Goal: Task Accomplishment & Management: Use online tool/utility

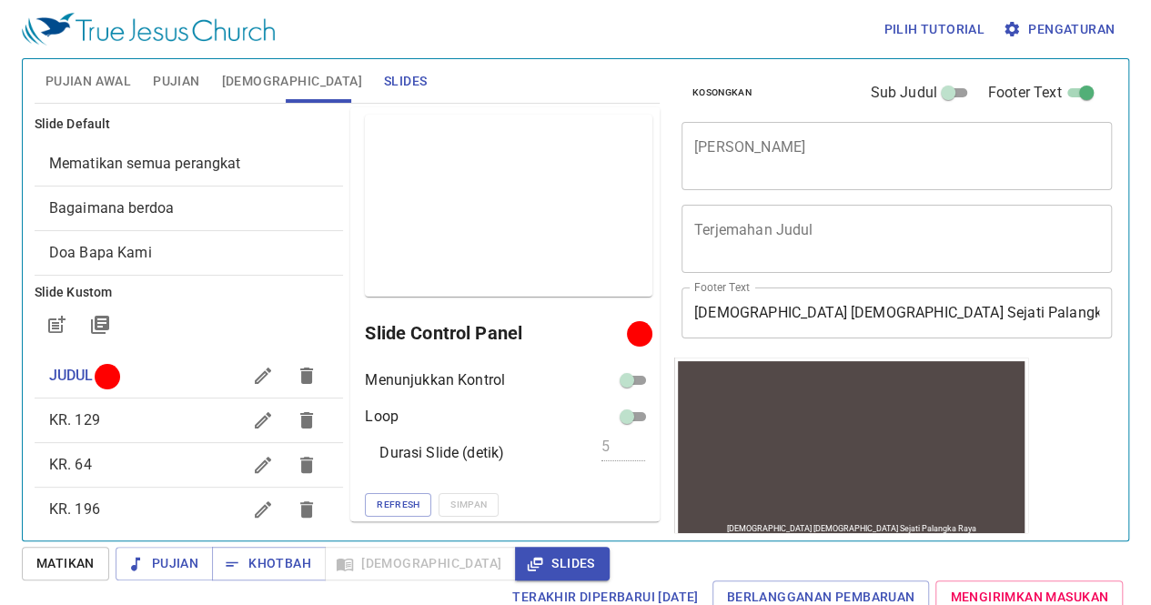
drag, startPoint x: 0, startPoint y: 0, endPoint x: 1061, endPoint y: 388, distance: 1129.5
click at [1061, 388] on div "Kosongkan Sub Judul Footer Text Judul Khotbah x Judul Khotbah Terjemahan Judul …" at bounding box center [895, 292] width 457 height 481
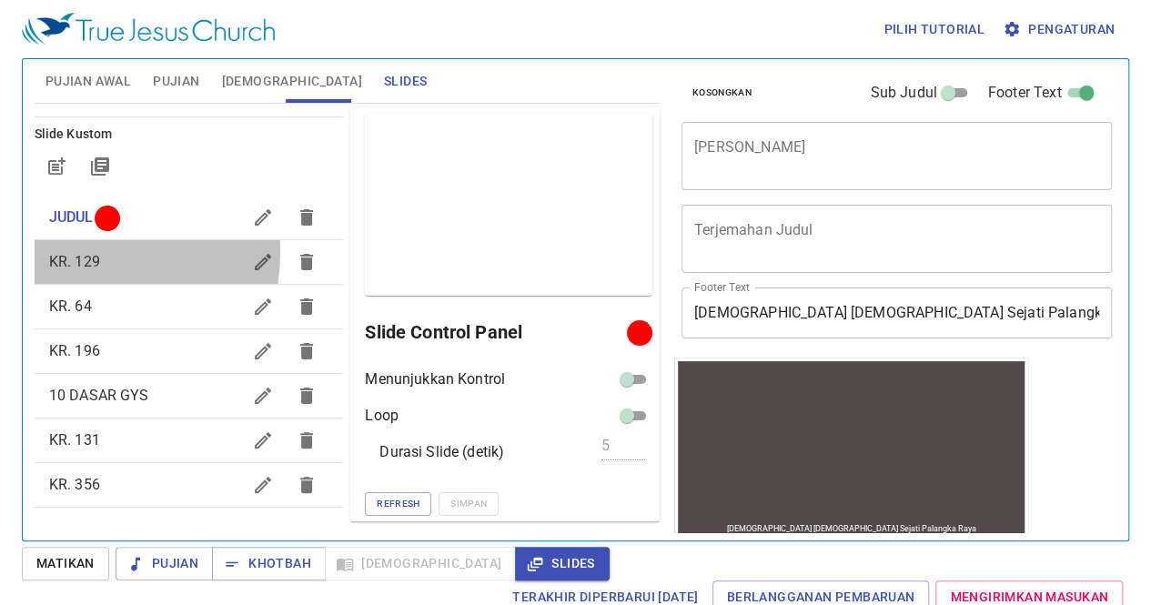
click at [75, 251] on span "KR. 129" at bounding box center [145, 262] width 193 height 22
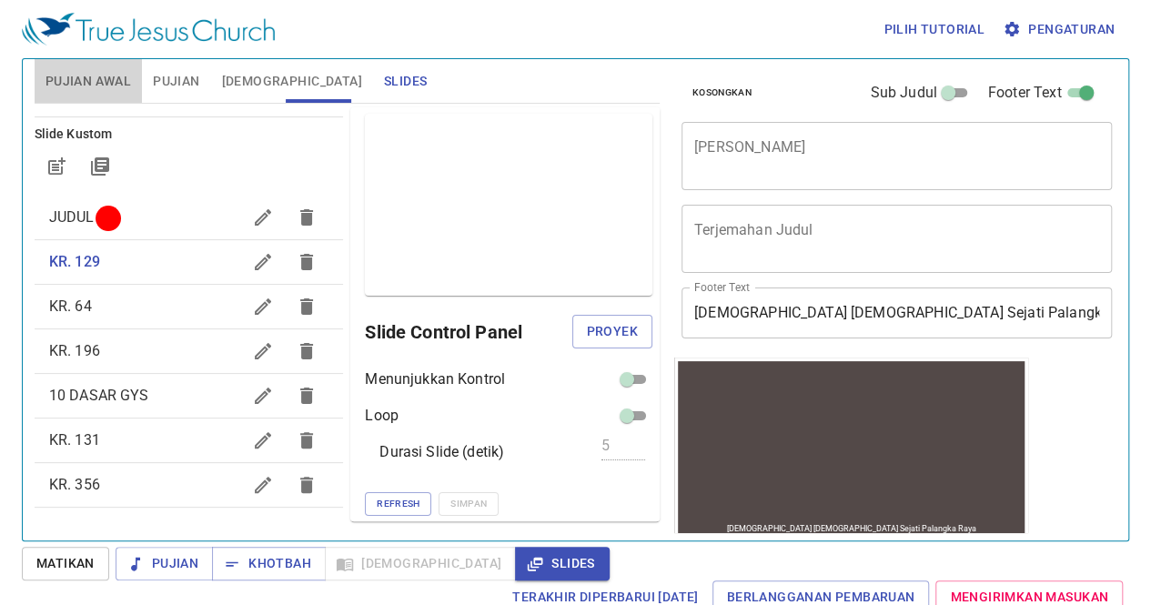
click at [86, 81] on span "Pujian Awal" at bounding box center [88, 81] width 86 height 23
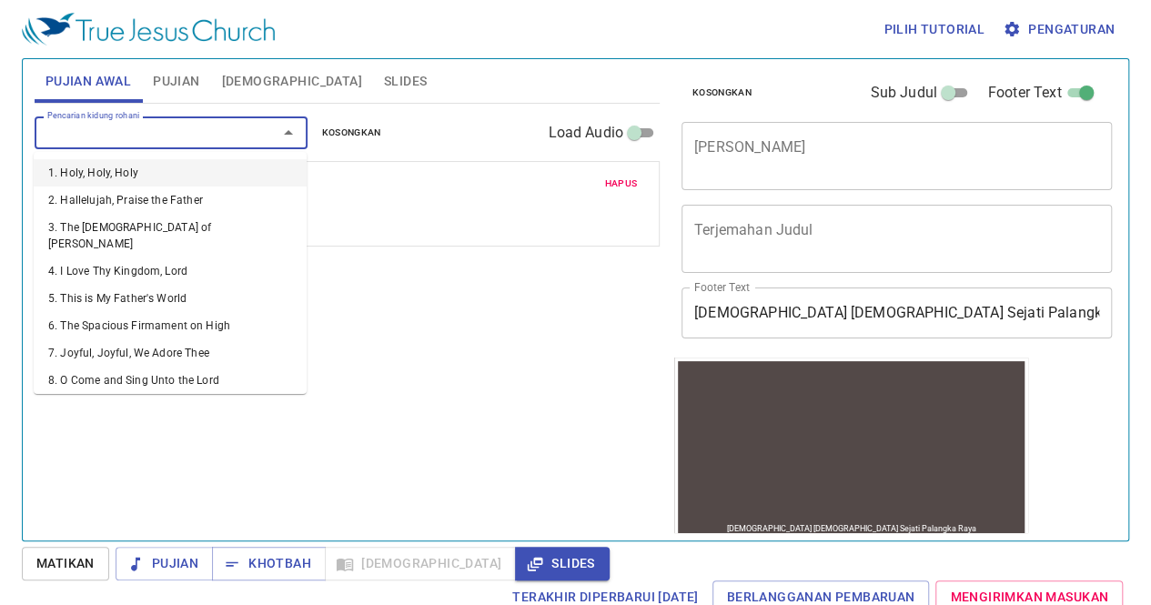
click at [129, 127] on input "Pencarian kidung rohani" at bounding box center [144, 132] width 208 height 21
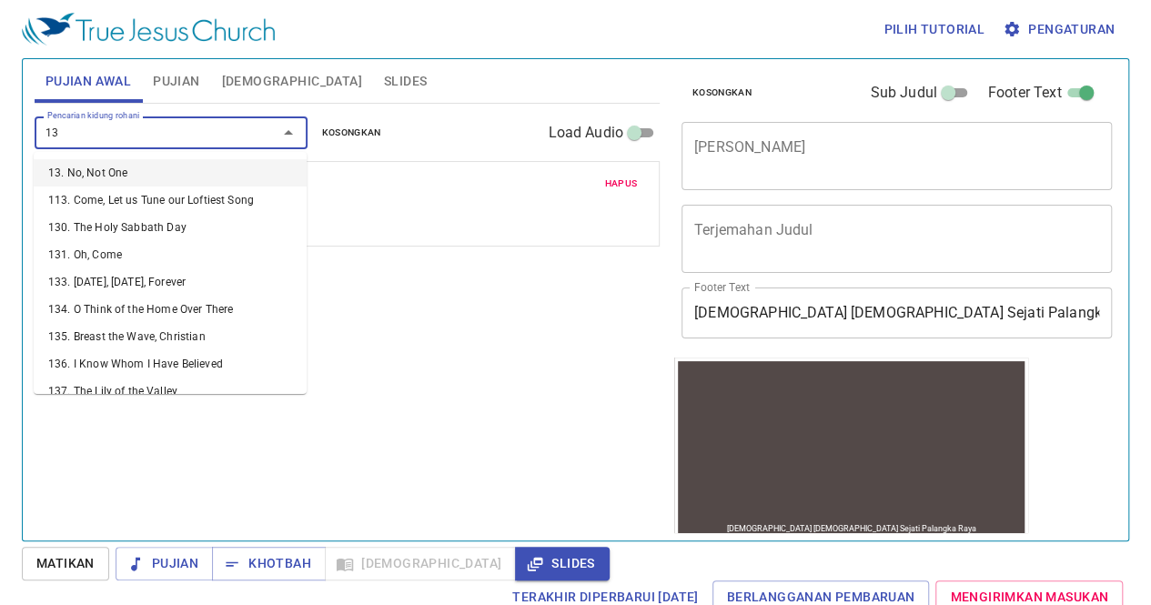
type input "131"
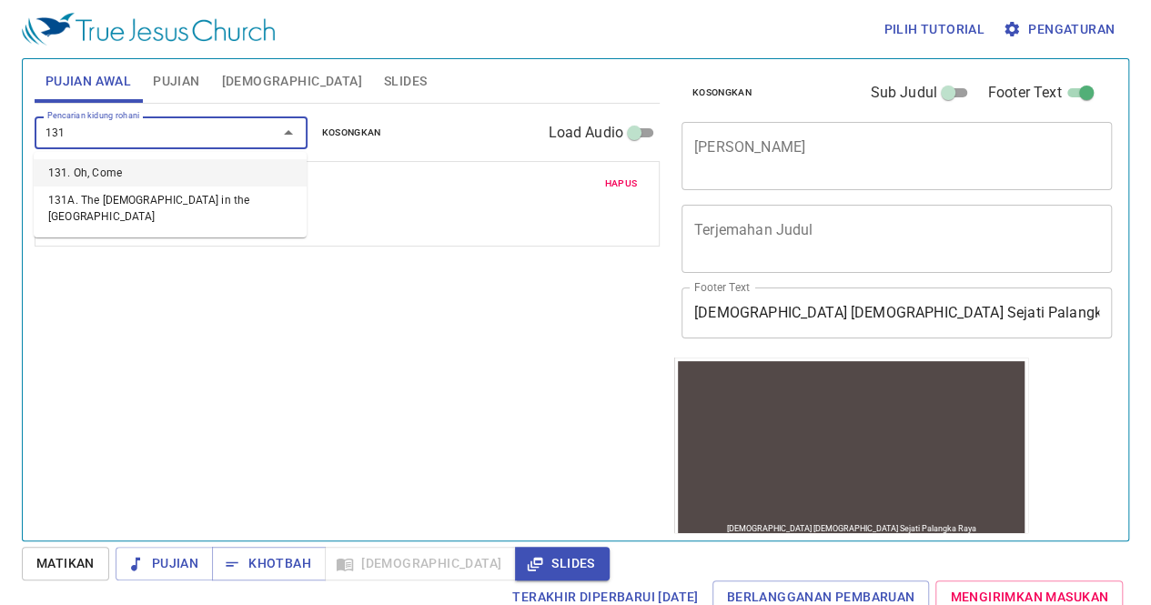
click at [125, 167] on li "131. Oh, Come" at bounding box center [170, 172] width 273 height 27
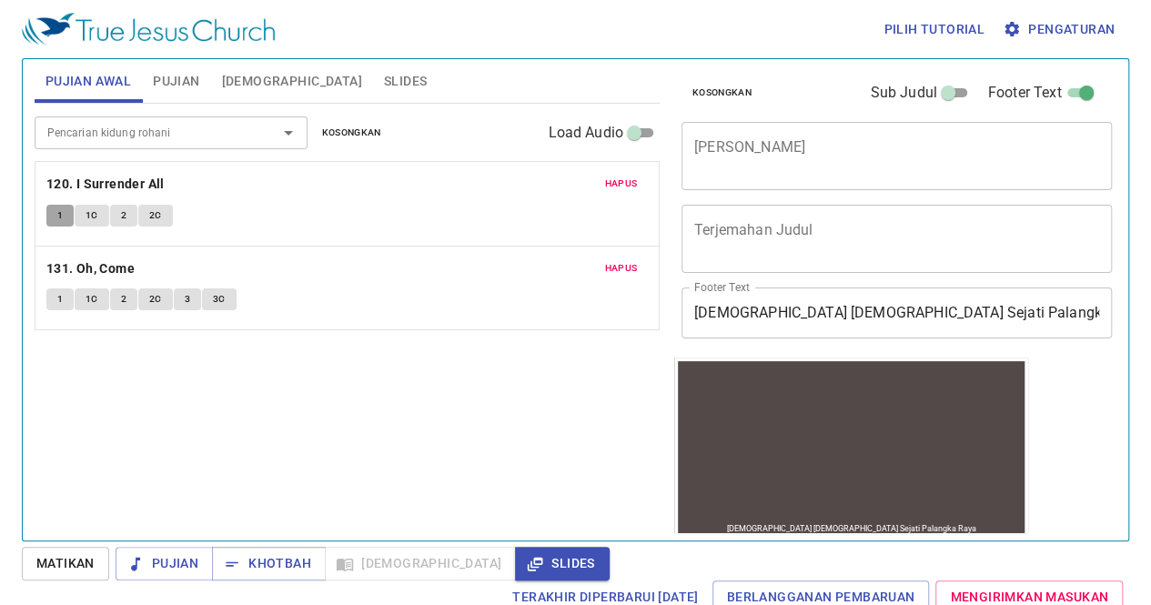
click at [50, 214] on button "1" at bounding box center [59, 216] width 27 height 22
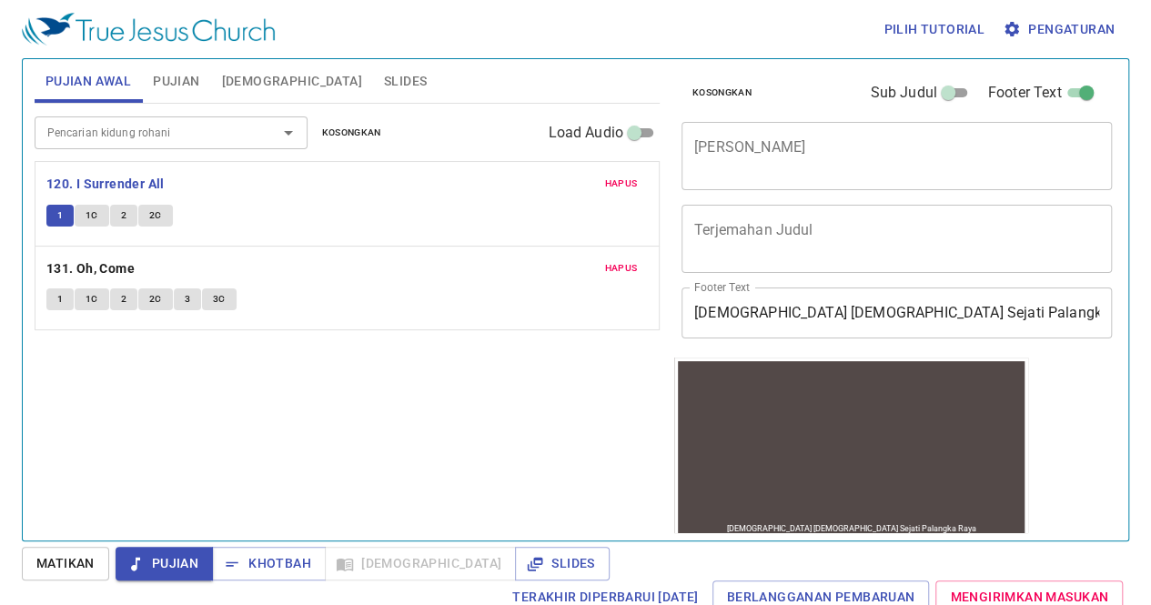
click at [384, 85] on span "Slides" at bounding box center [405, 81] width 43 height 23
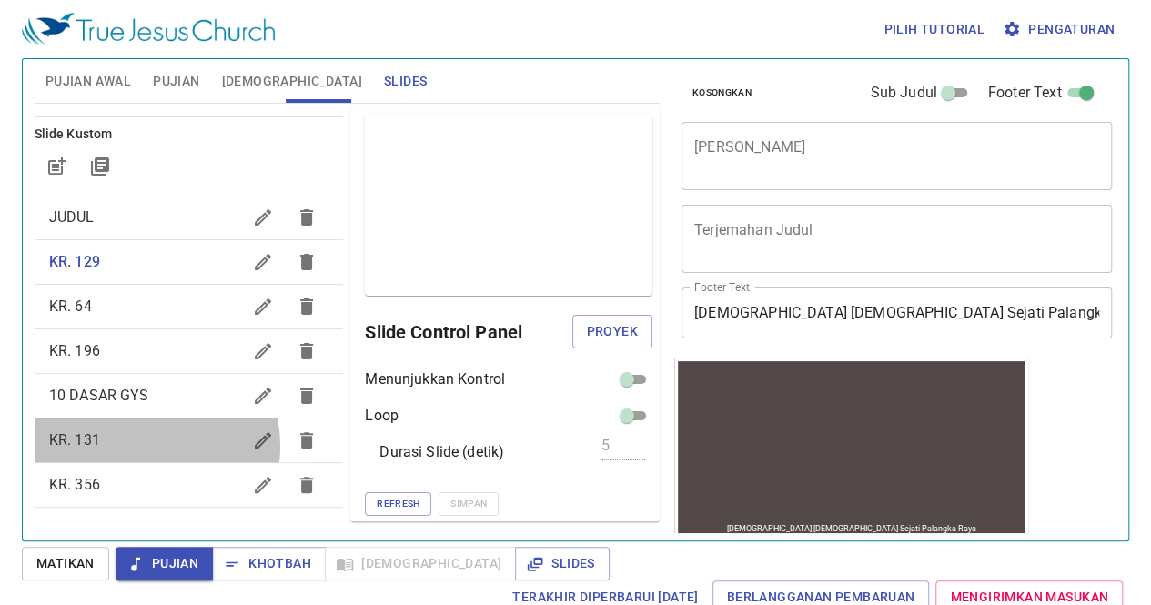
click at [142, 445] on span "KR. 131" at bounding box center [145, 440] width 193 height 22
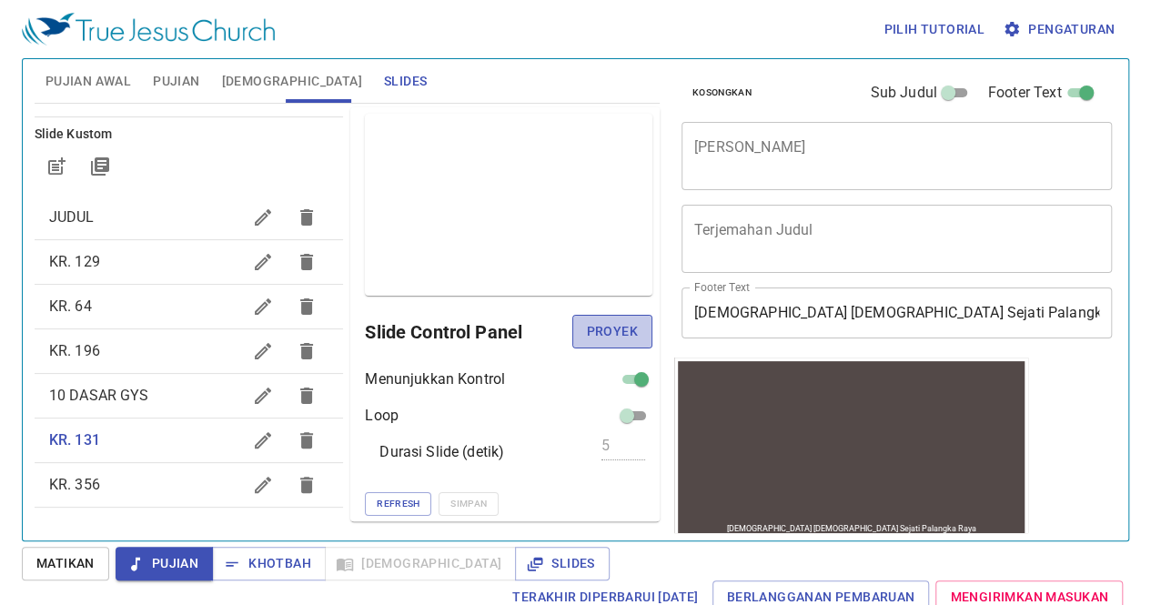
click at [587, 321] on span "Proyek" at bounding box center [612, 331] width 51 height 23
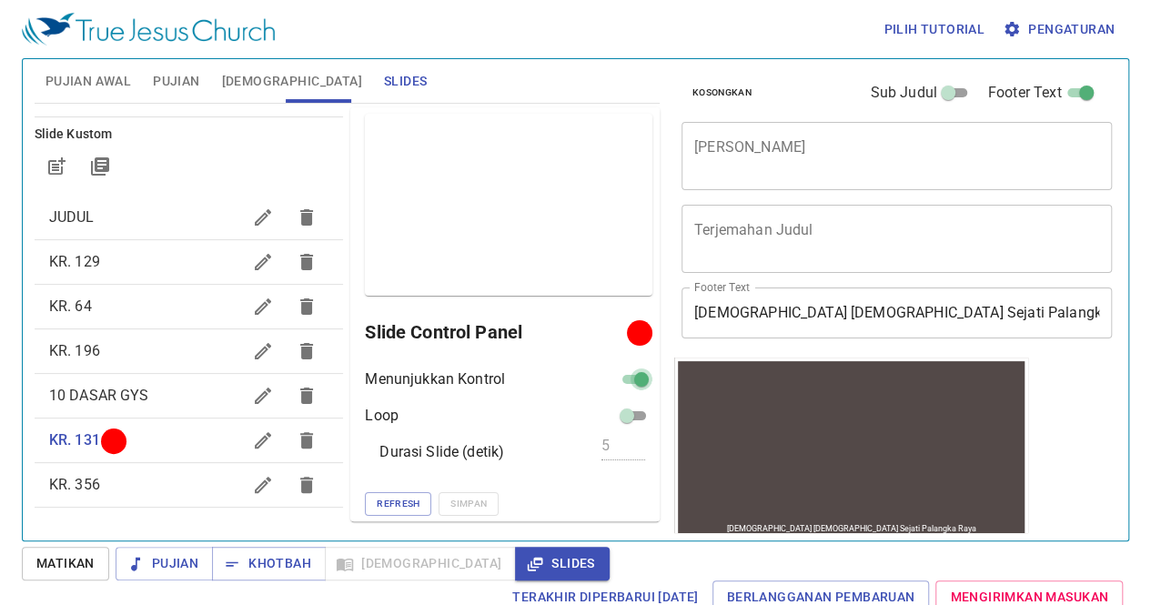
click at [610, 381] on input "checkbox" at bounding box center [642, 383] width 66 height 22
checkbox input "false"
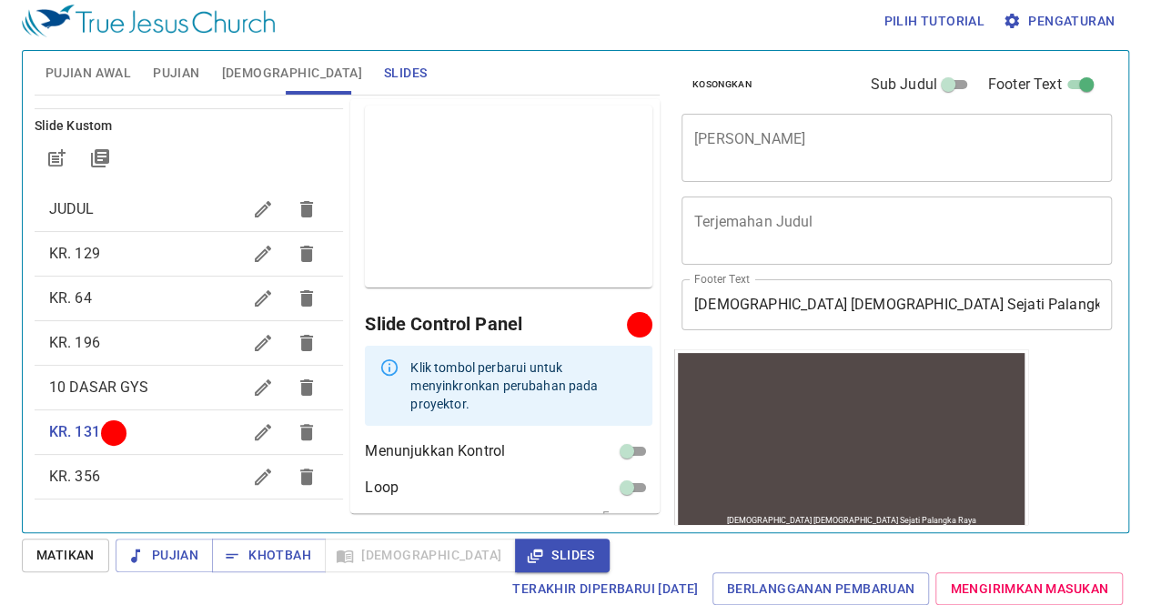
scroll to position [63, 0]
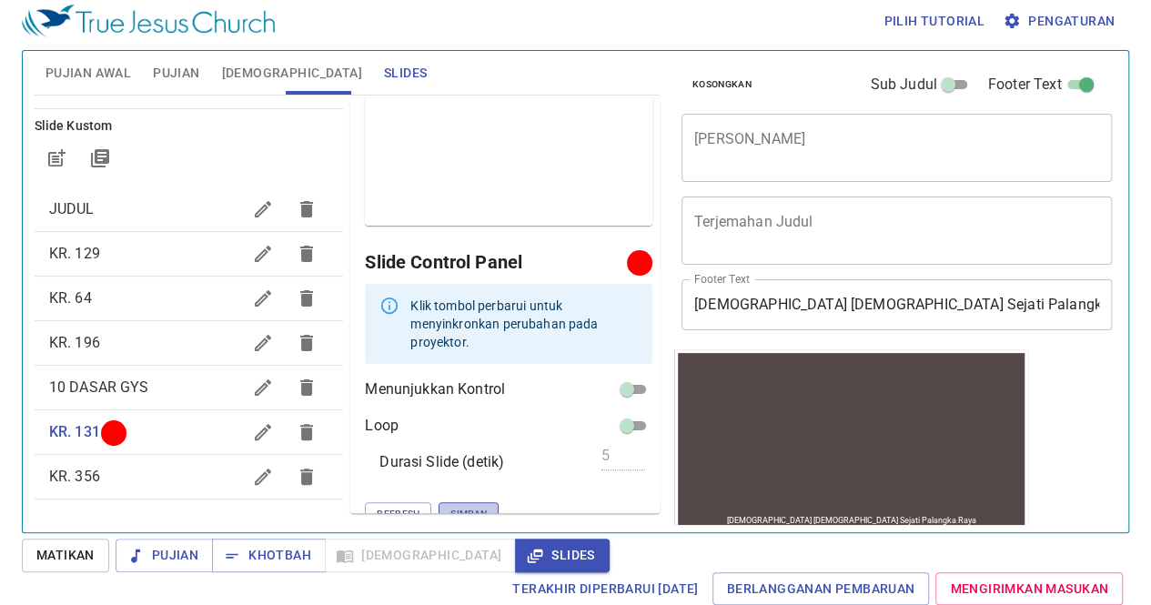
click at [450, 506] on span "Simpan" at bounding box center [468, 514] width 36 height 16
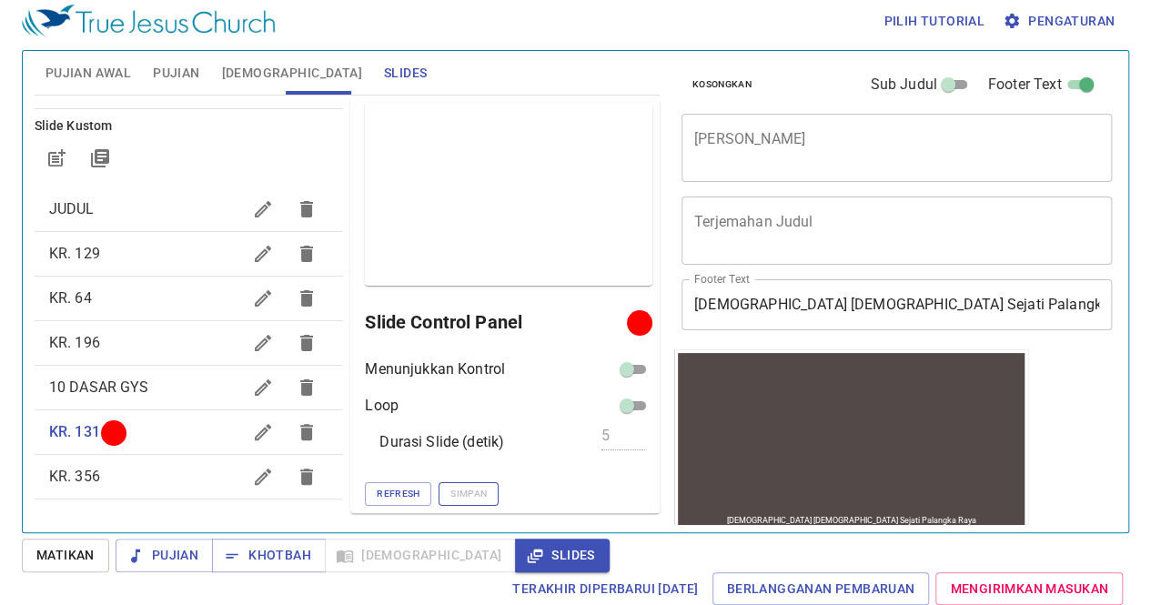
scroll to position [1, 0]
click at [74, 225] on div "JUDUL" at bounding box center [189, 209] width 309 height 44
click at [602, 319] on span "Proyek" at bounding box center [612, 323] width 51 height 23
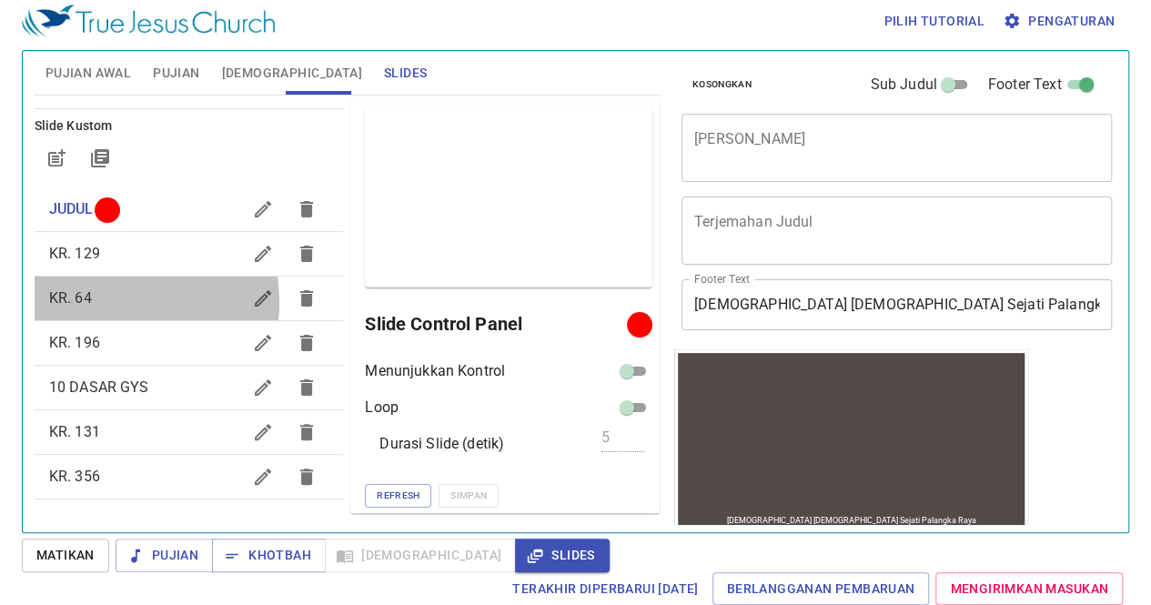
click at [102, 301] on span "KR. 64" at bounding box center [145, 299] width 193 height 22
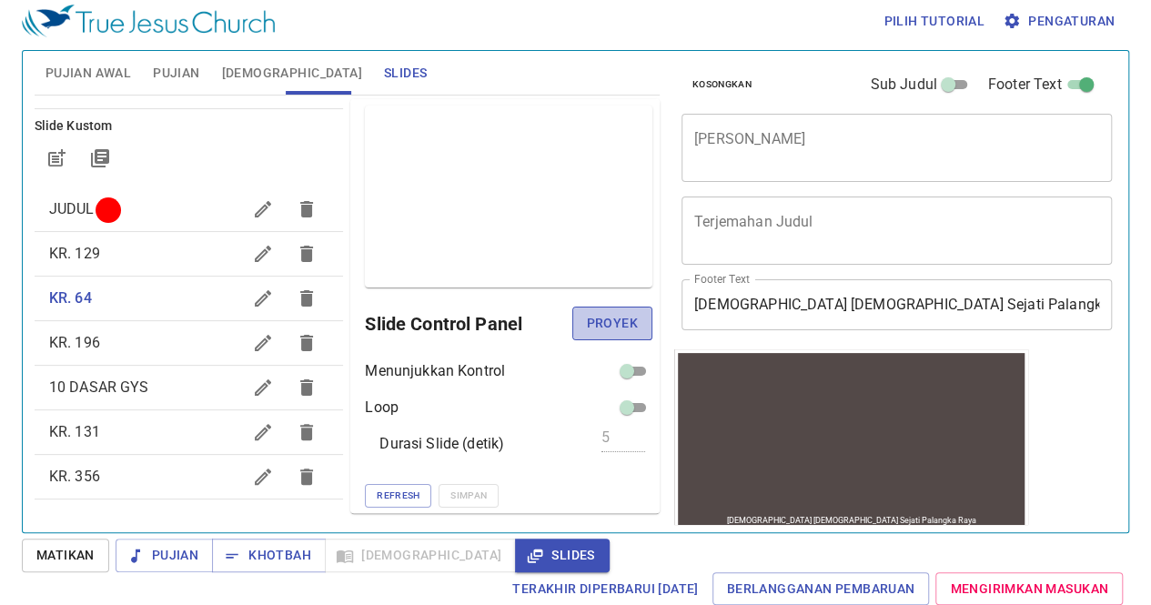
click at [587, 319] on span "Proyek" at bounding box center [612, 323] width 51 height 23
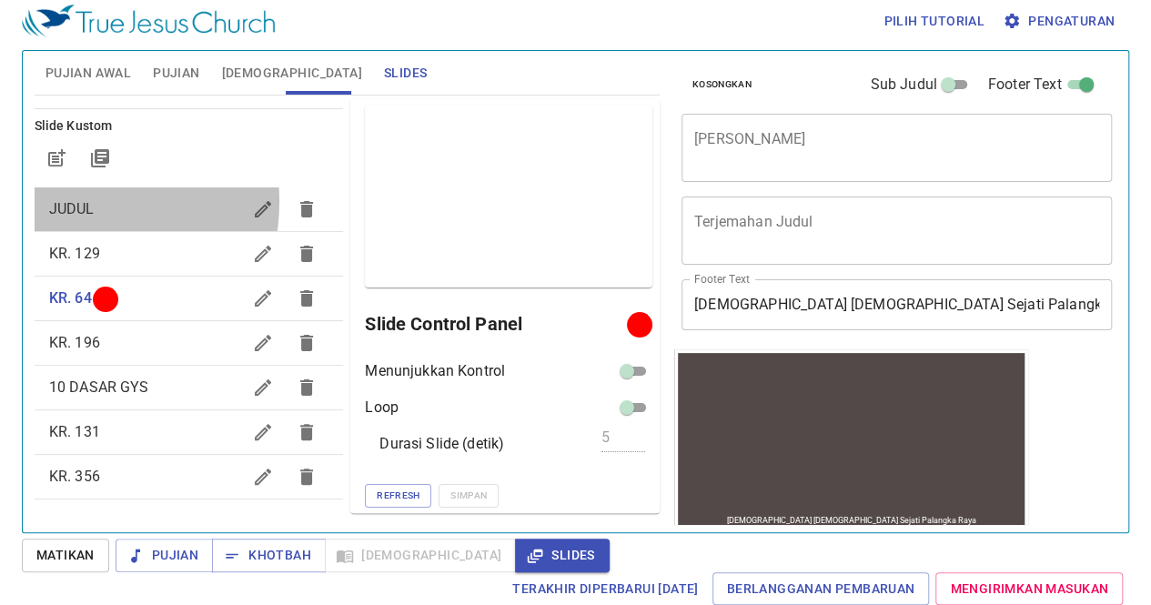
click at [74, 201] on span "JUDUL" at bounding box center [71, 208] width 45 height 17
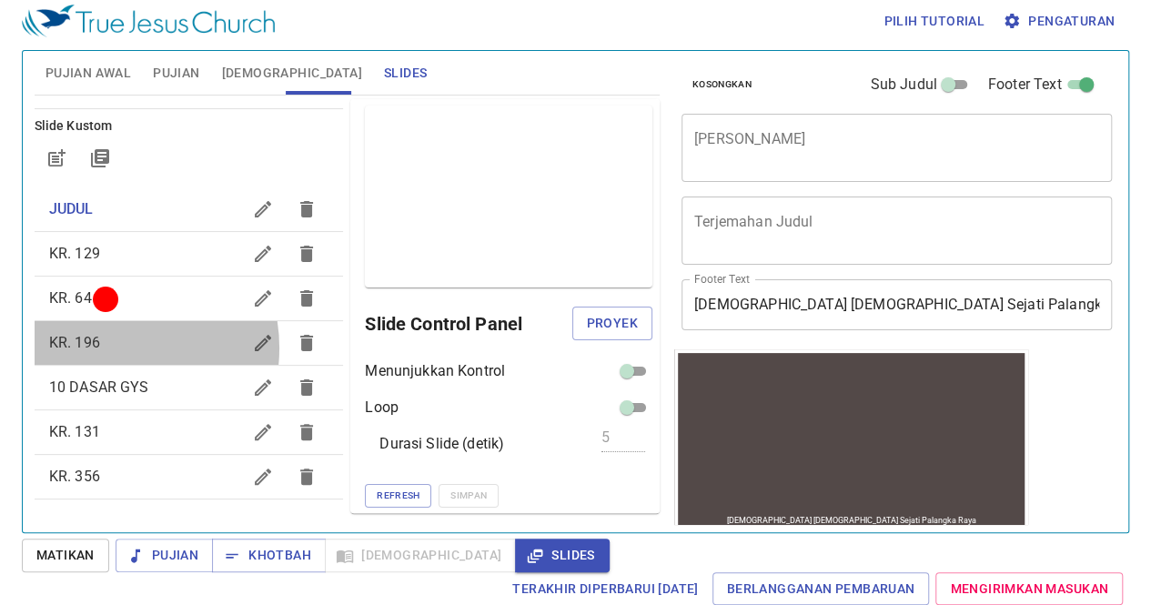
click at [104, 348] on span "KR. 196" at bounding box center [145, 343] width 193 height 22
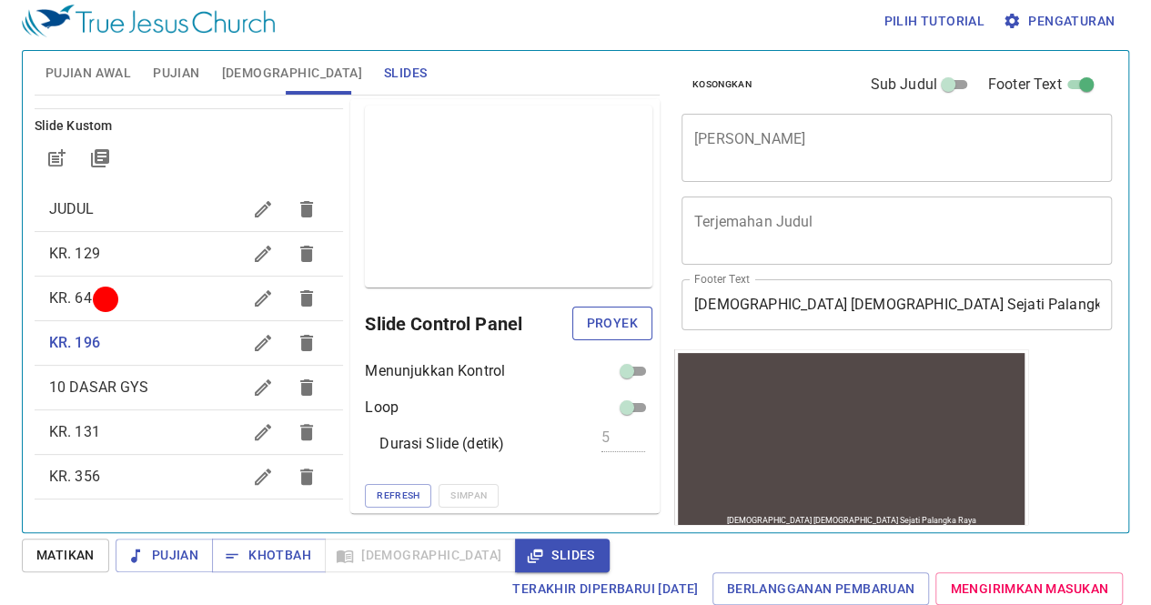
click at [609, 324] on span "Proyek" at bounding box center [612, 323] width 51 height 23
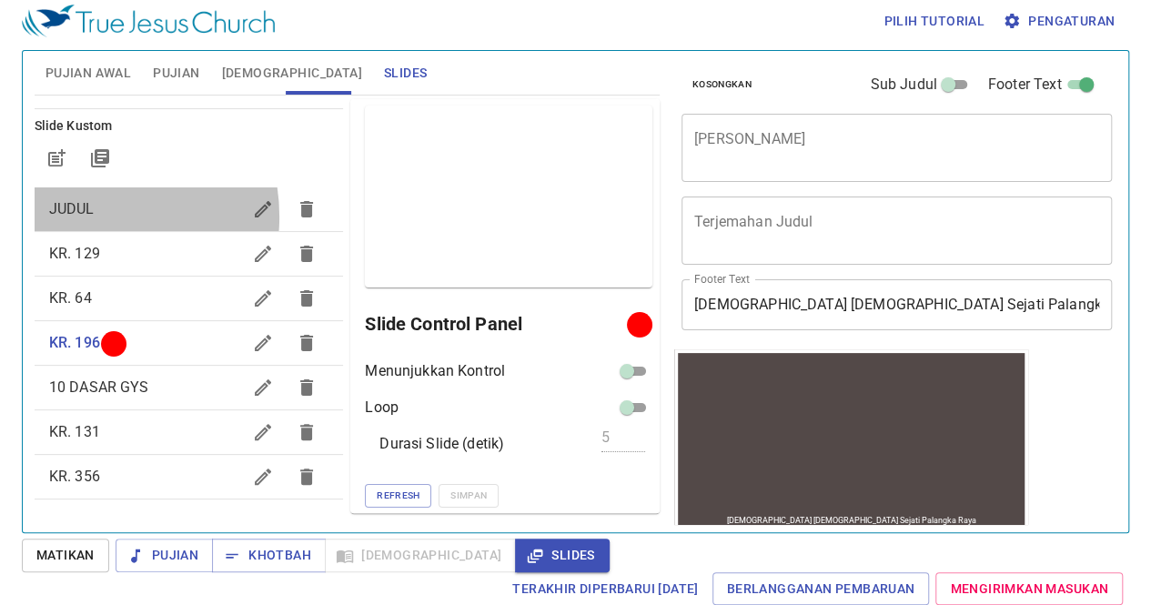
click at [86, 216] on span "JUDUL" at bounding box center [71, 208] width 45 height 17
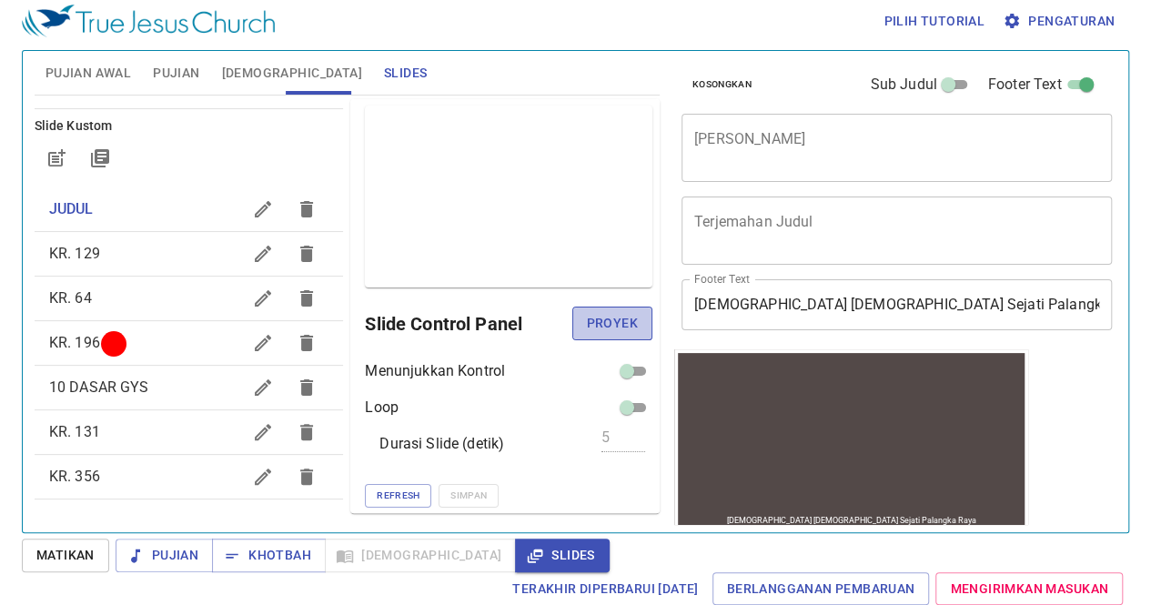
click at [608, 314] on span "Proyek" at bounding box center [612, 323] width 51 height 23
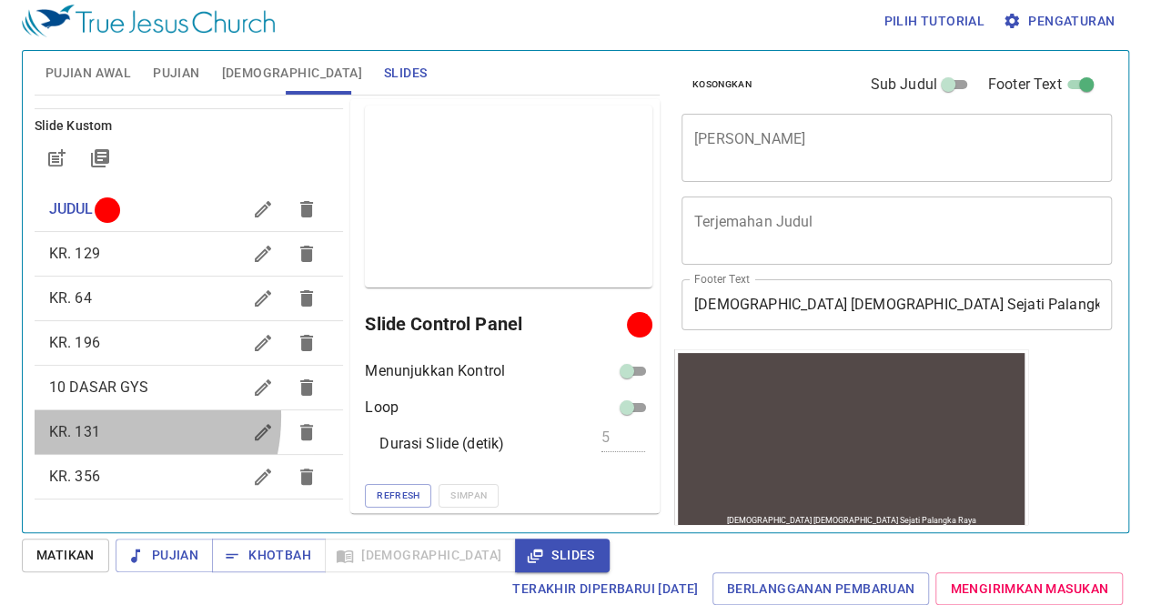
click at [89, 416] on div "KR. 131" at bounding box center [189, 432] width 309 height 44
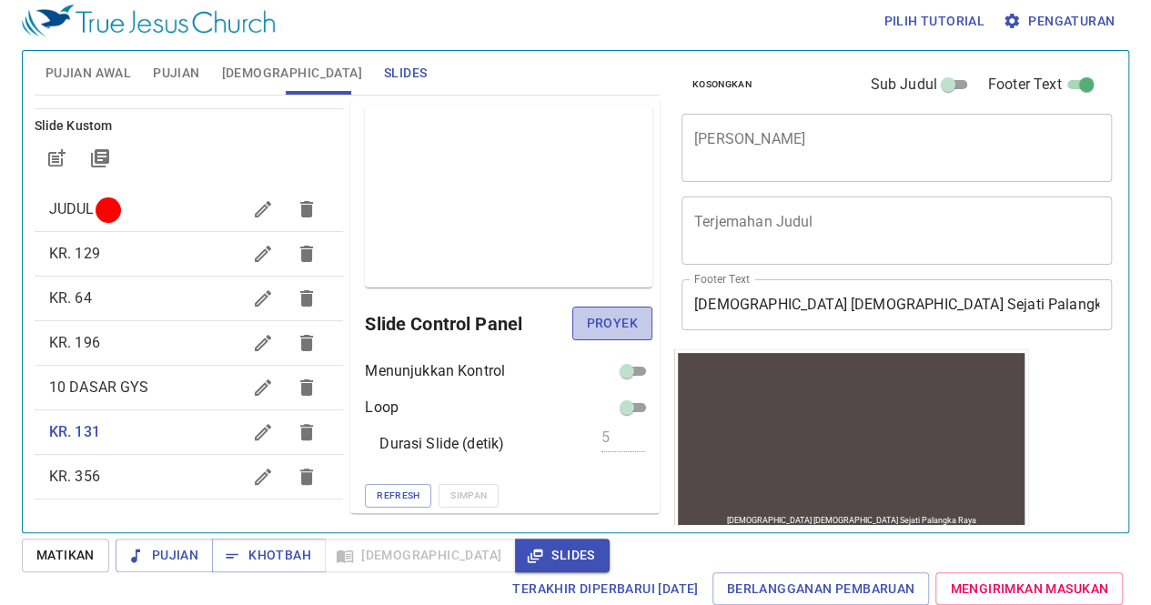
click at [600, 314] on span "Proyek" at bounding box center [612, 323] width 51 height 23
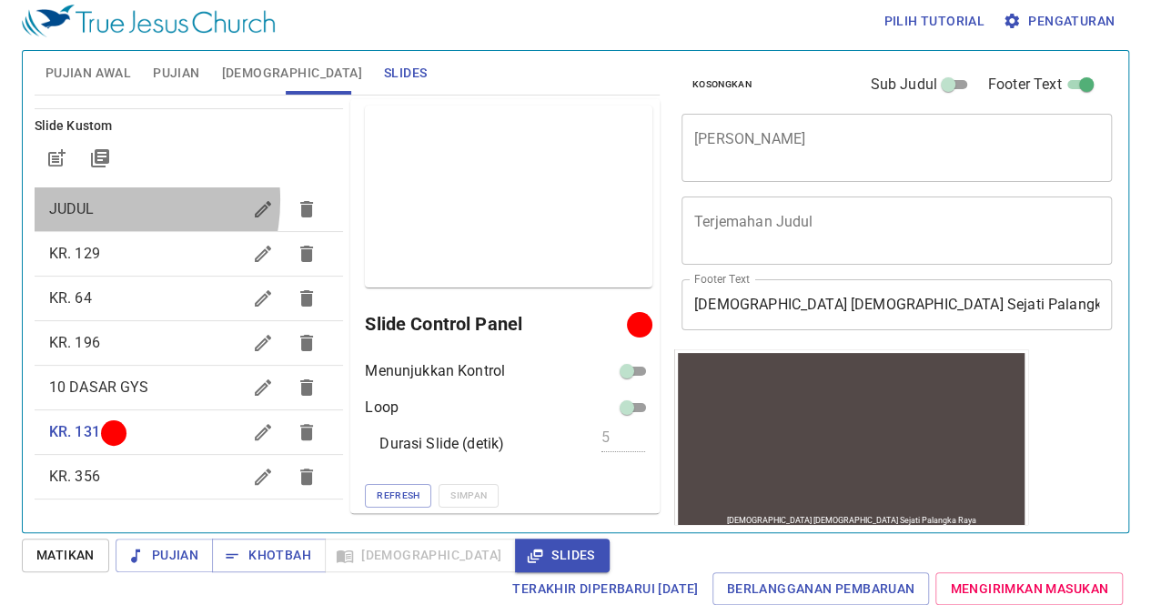
click at [95, 199] on span "JUDUL" at bounding box center [145, 209] width 193 height 22
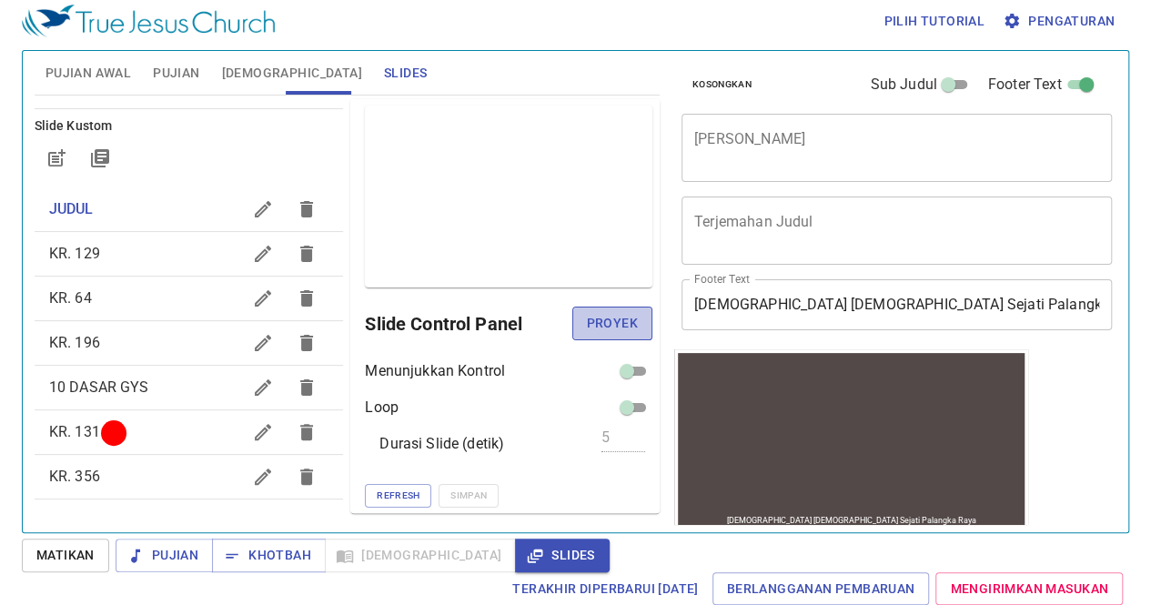
click at [587, 319] on span "Proyek" at bounding box center [612, 323] width 51 height 23
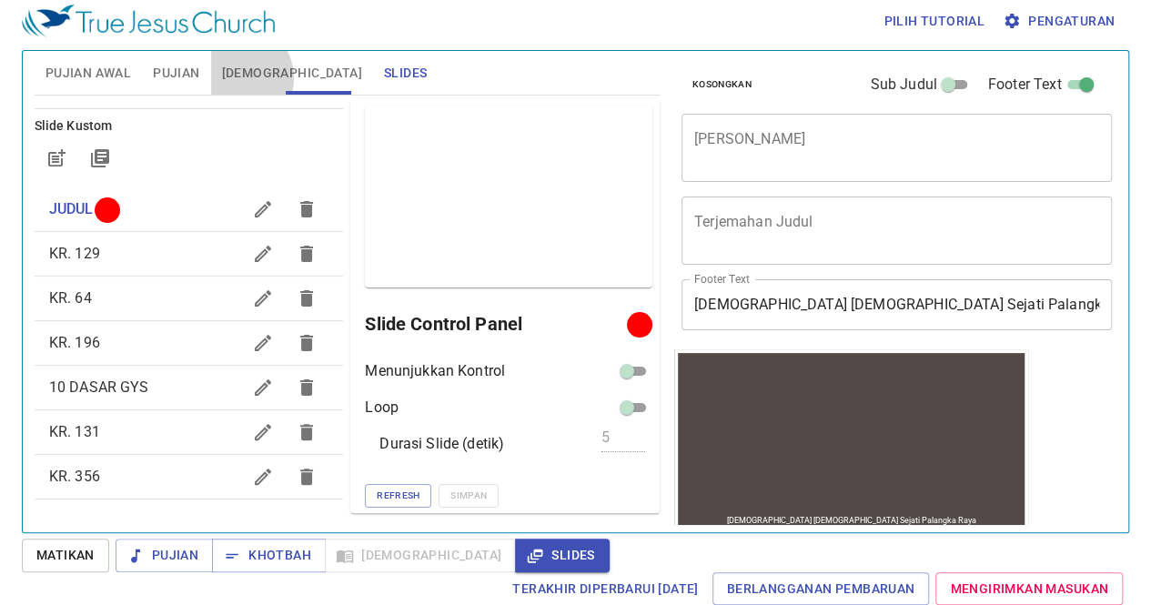
click at [235, 77] on span "[DEMOGRAPHIC_DATA]" at bounding box center [292, 73] width 140 height 23
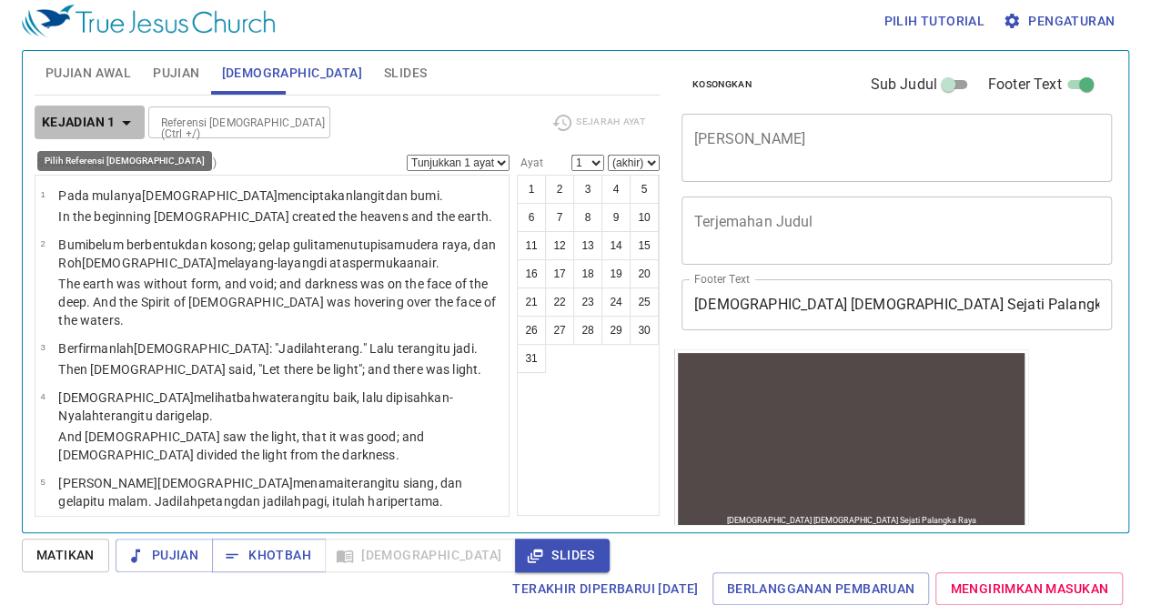
click at [127, 121] on icon "button" at bounding box center [126, 123] width 9 height 5
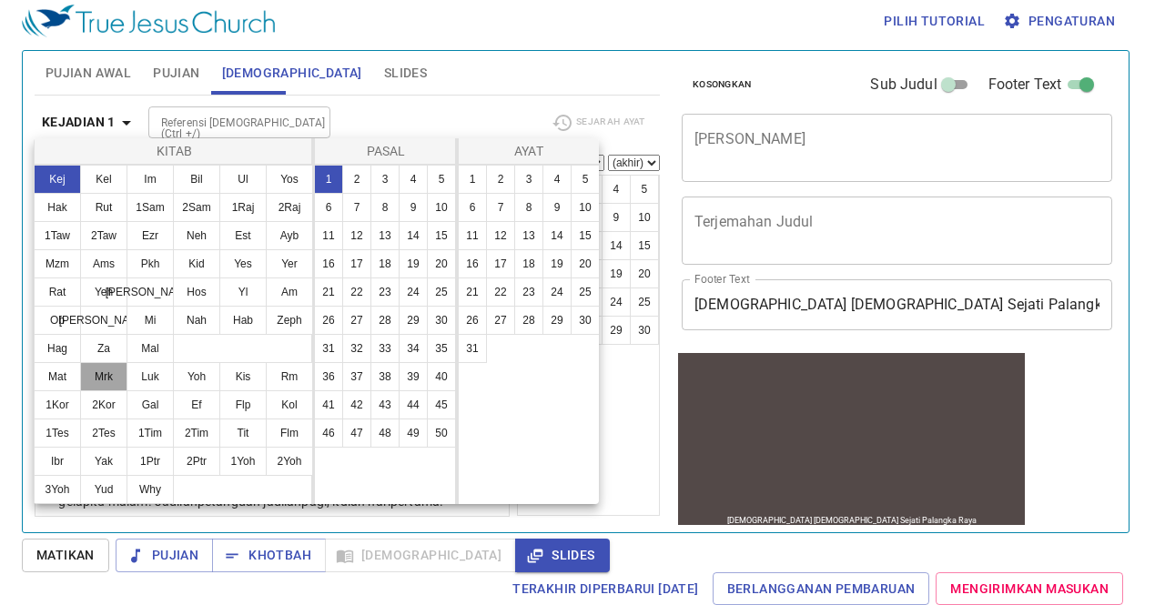
click at [102, 378] on button "Mrk" at bounding box center [103, 376] width 47 height 29
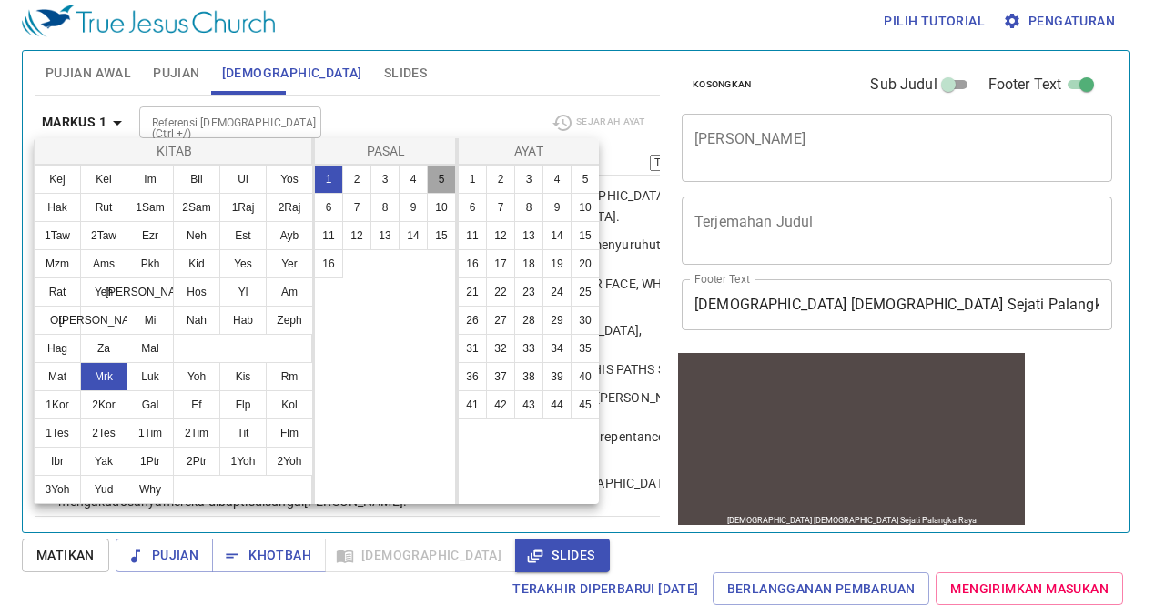
click at [441, 170] on button "5" at bounding box center [441, 179] width 29 height 29
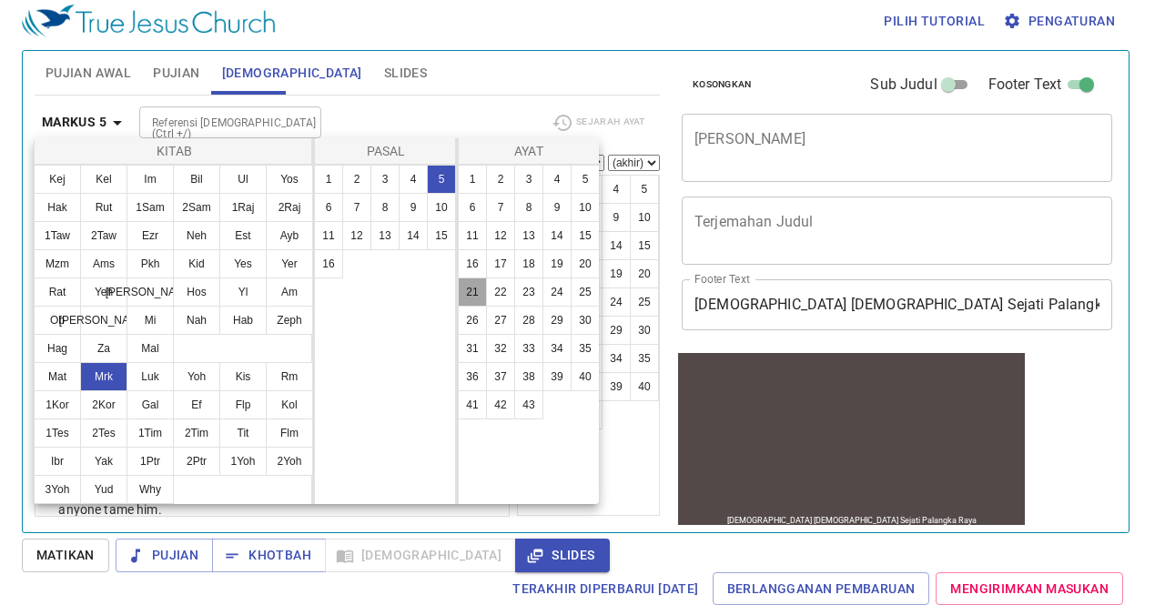
click at [473, 288] on button "21" at bounding box center [472, 292] width 29 height 29
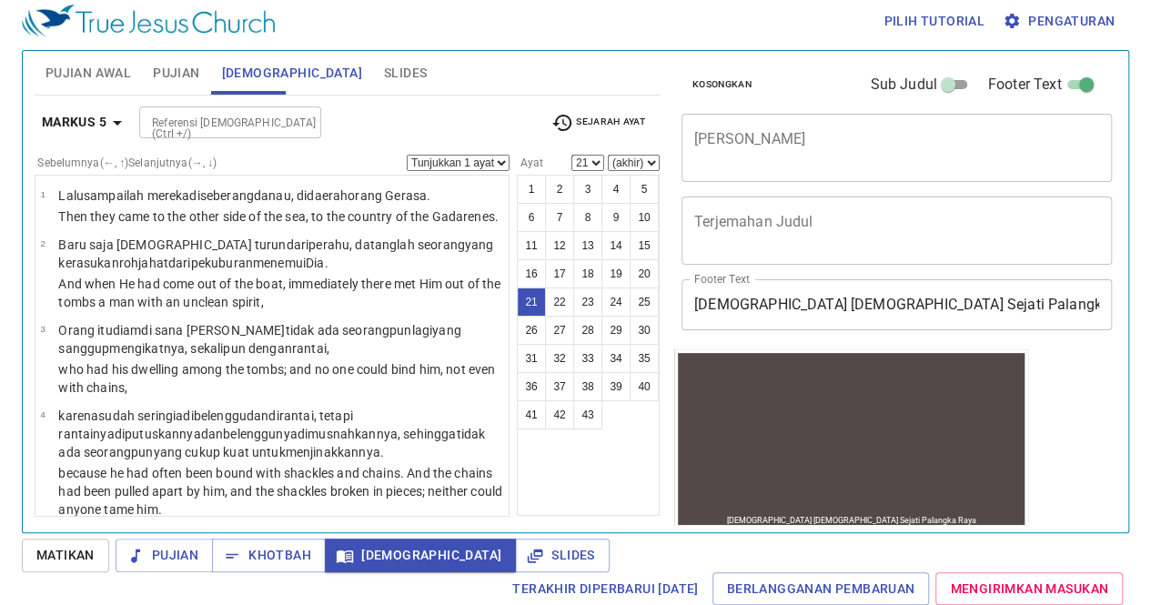
scroll to position [1727, 0]
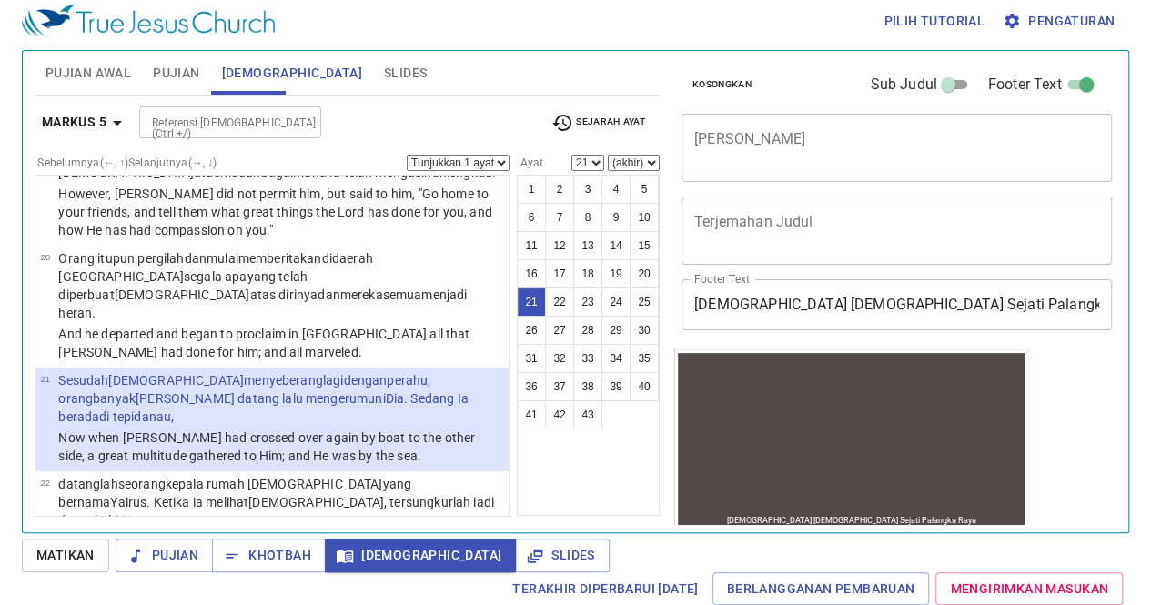
click at [330, 429] on p "Now when Jesus had crossed over again by boat to the other side, a great multit…" at bounding box center [280, 447] width 445 height 36
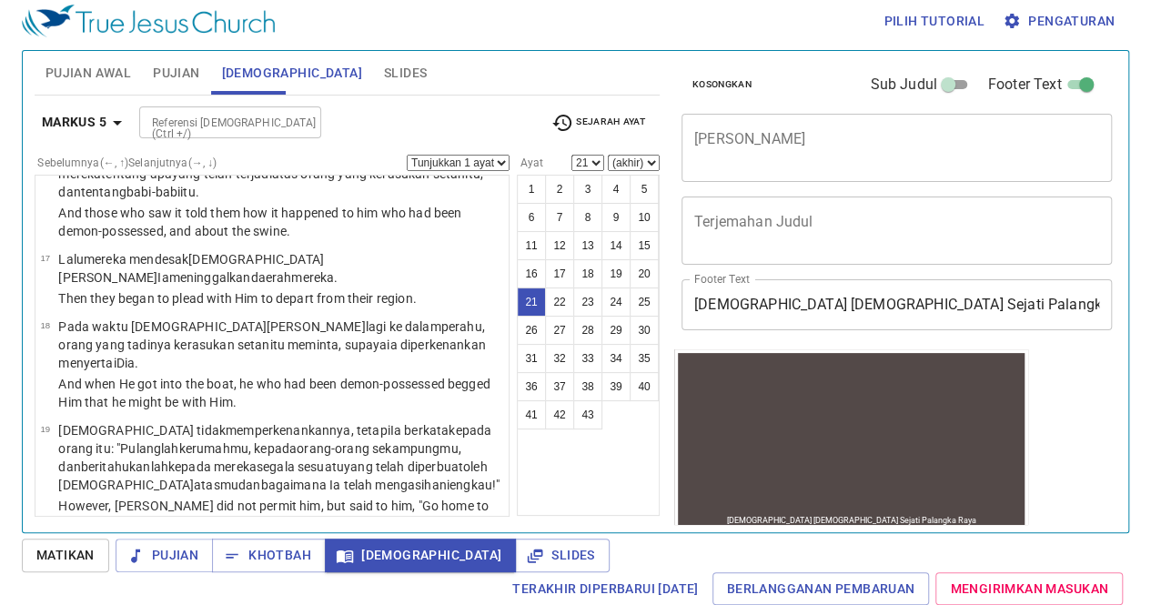
scroll to position [1405, 0]
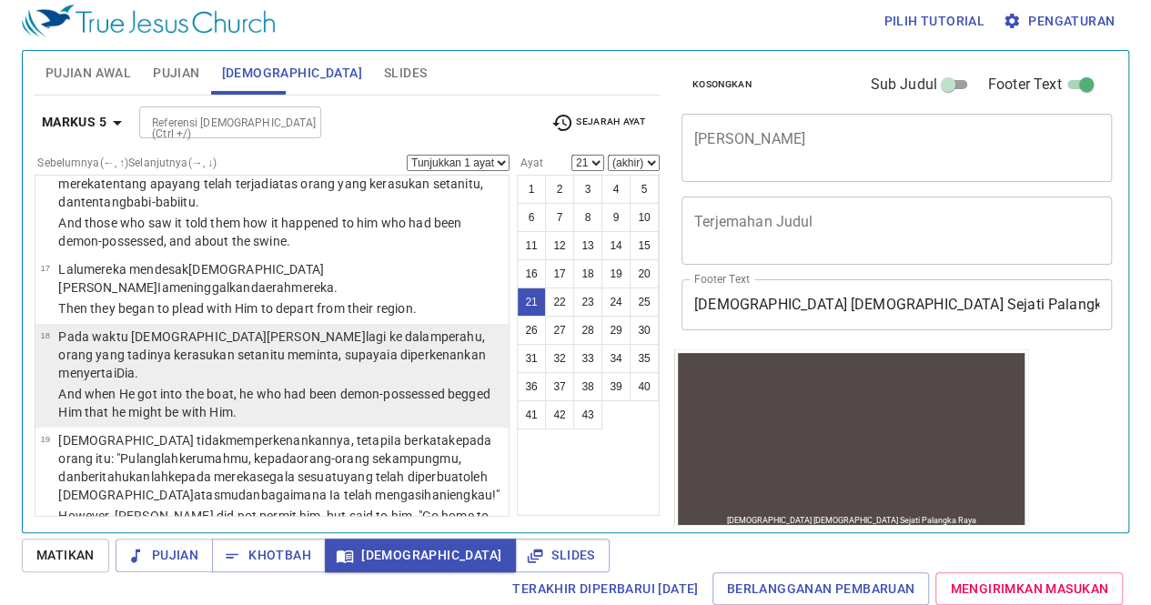
drag, startPoint x: 330, startPoint y: 356, endPoint x: 309, endPoint y: 367, distance: 23.6
click at [309, 385] on td "And when He got into the boat, he who had been demon-possessed begged Him that …" at bounding box center [280, 404] width 445 height 39
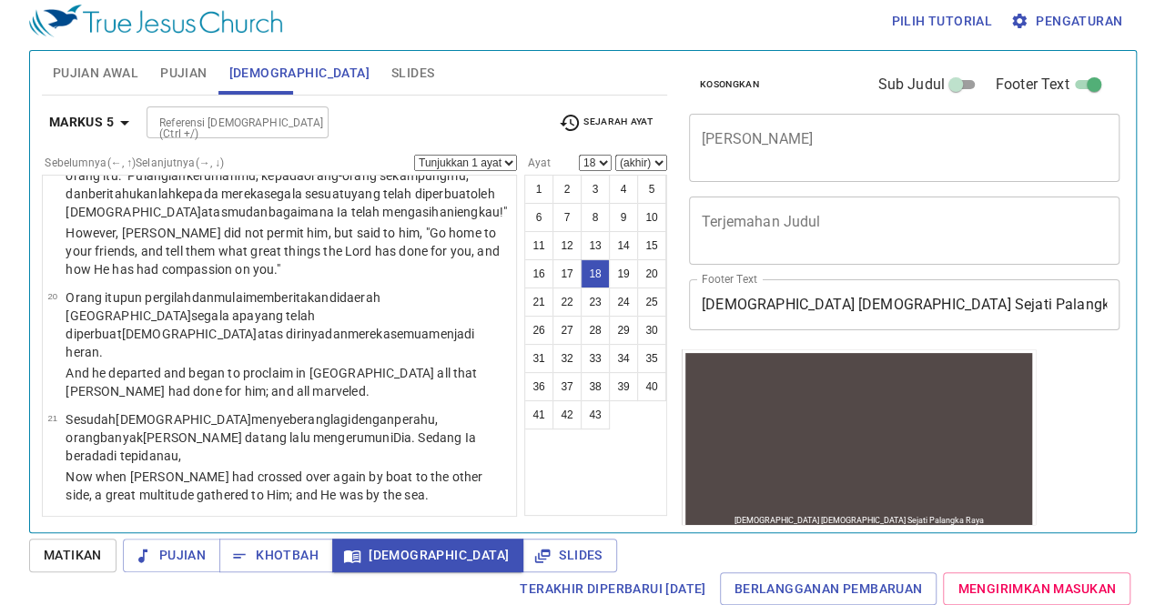
scroll to position [1728, 0]
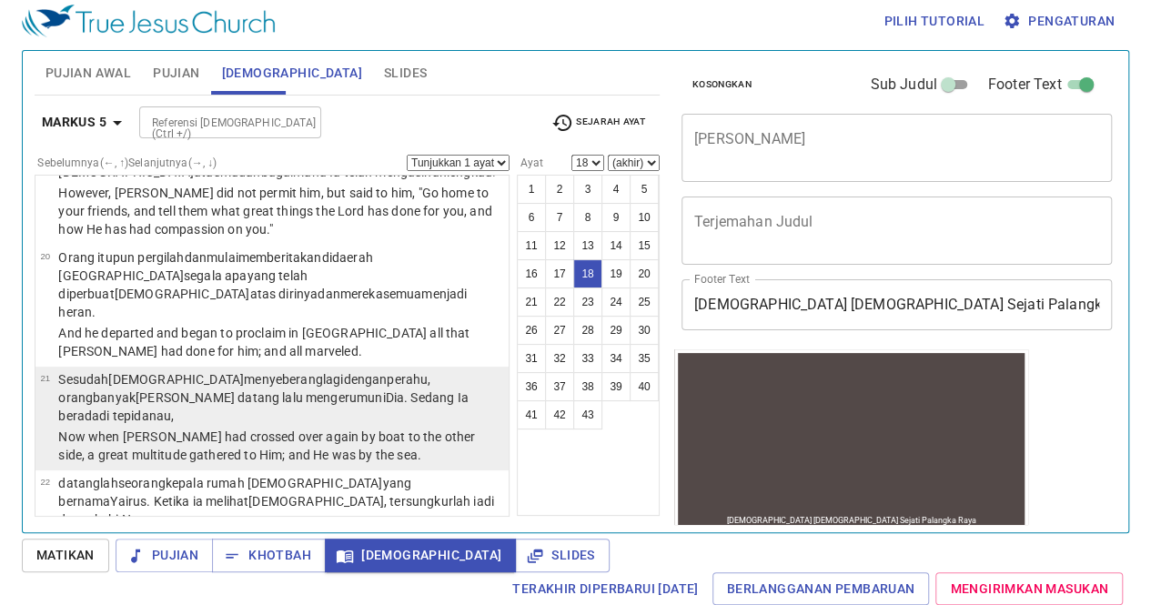
click at [277, 370] on p "Sesudah Yesus menyeberang lagi dengan perahu, orang banyak berbondong-bondong d…" at bounding box center [280, 397] width 445 height 55
select select "21"
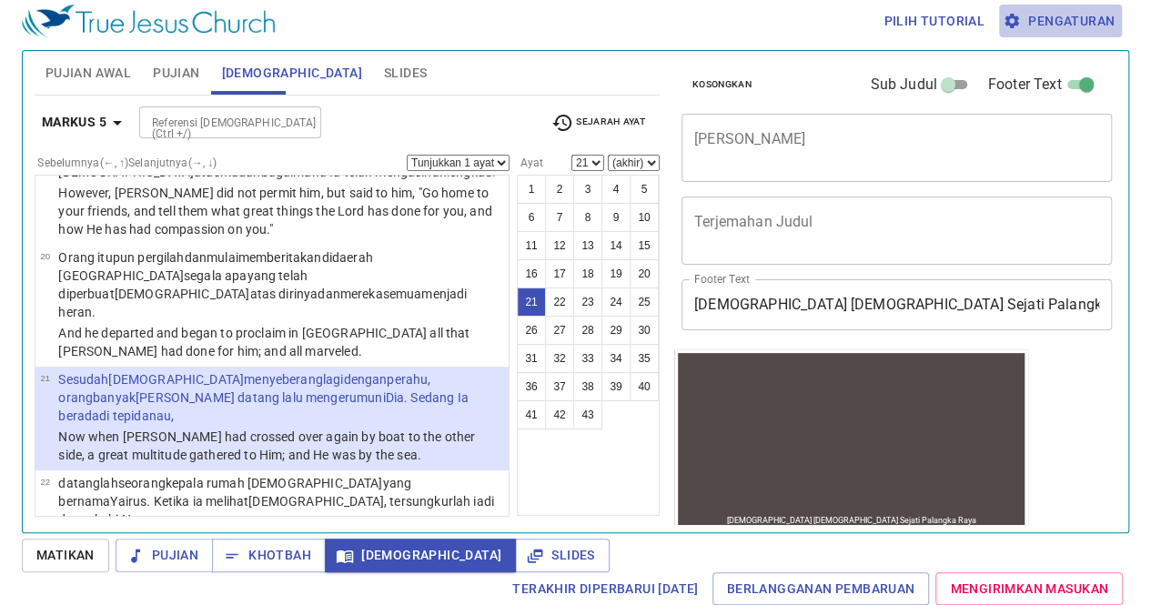
click at [1014, 13] on icon "button" at bounding box center [1012, 21] width 18 height 18
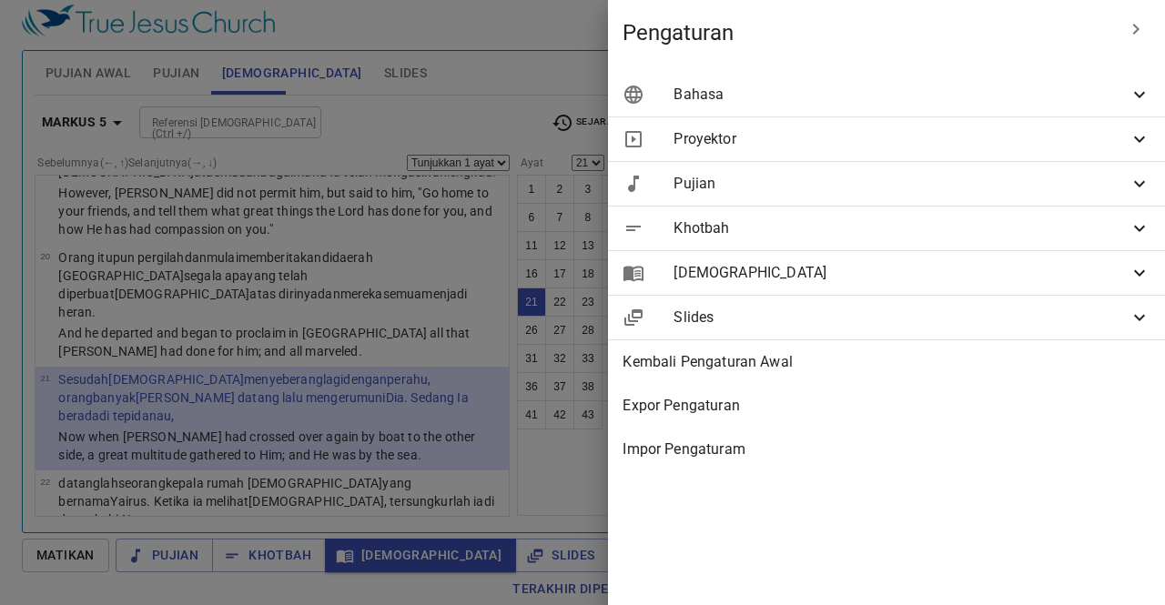
click at [881, 88] on span "Bahasa" at bounding box center [900, 95] width 455 height 22
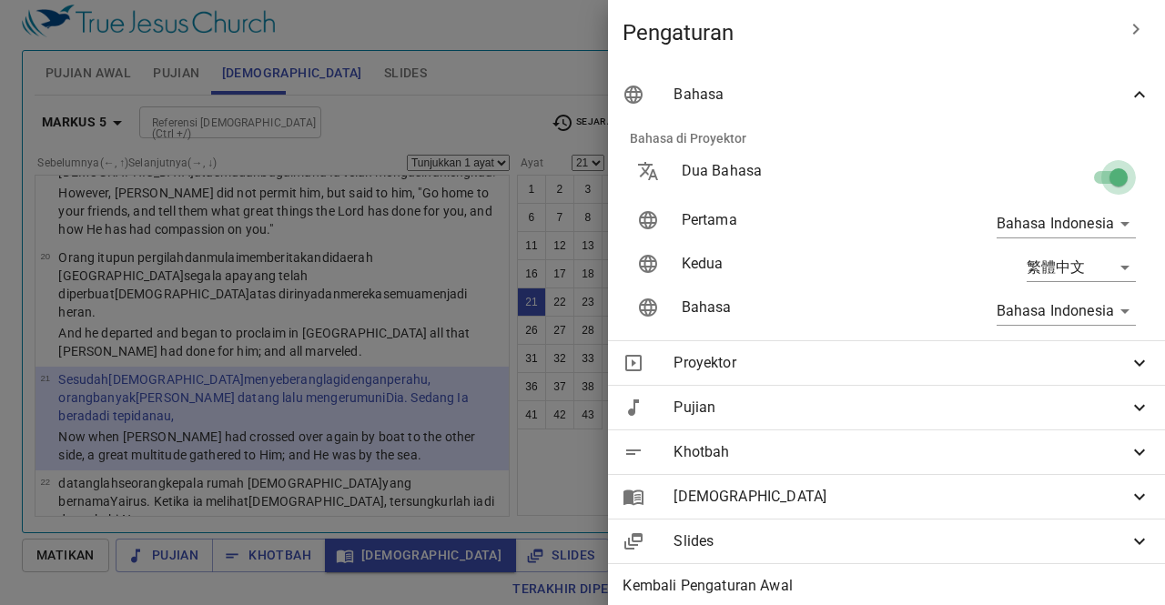
click at [1094, 176] on input "checkbox" at bounding box center [1118, 181] width 104 height 35
checkbox input "false"
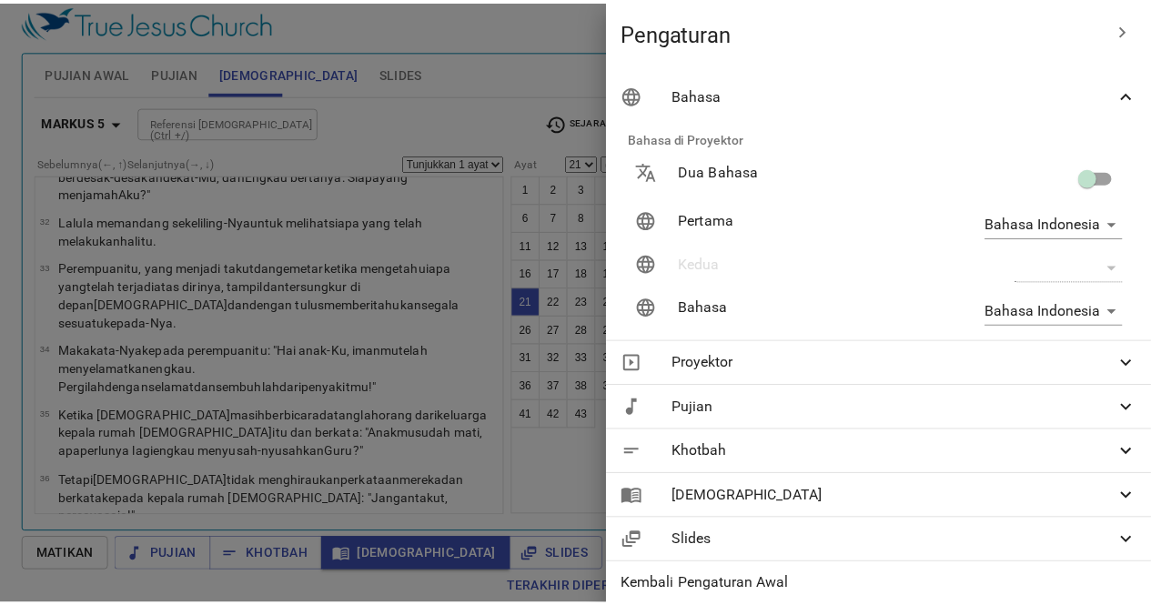
scroll to position [1026, 0]
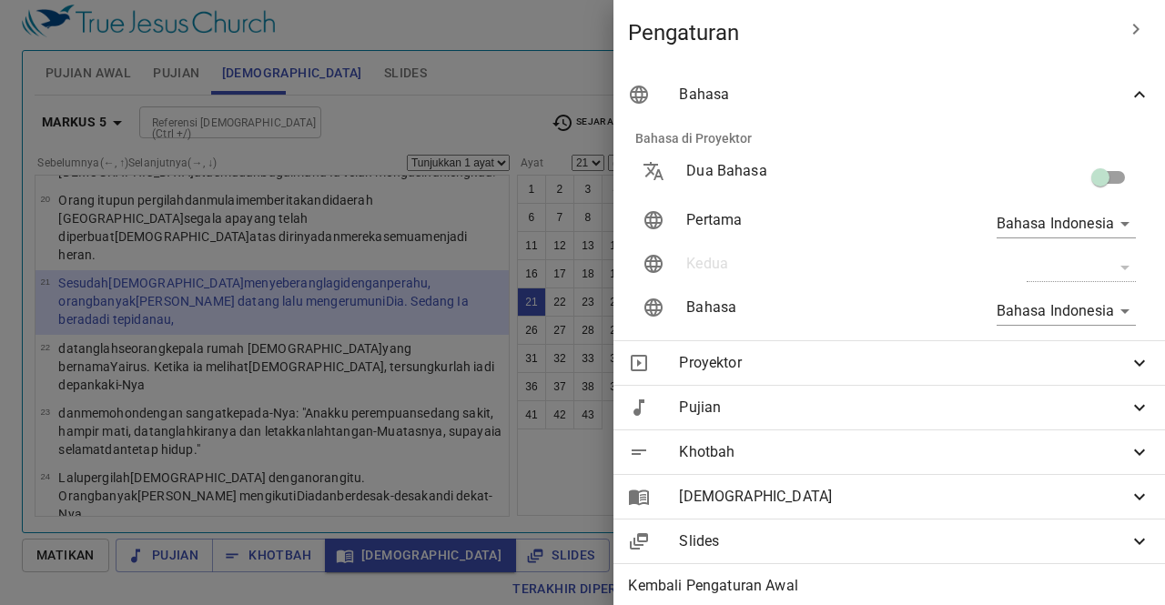
click at [465, 176] on div at bounding box center [582, 302] width 1165 height 605
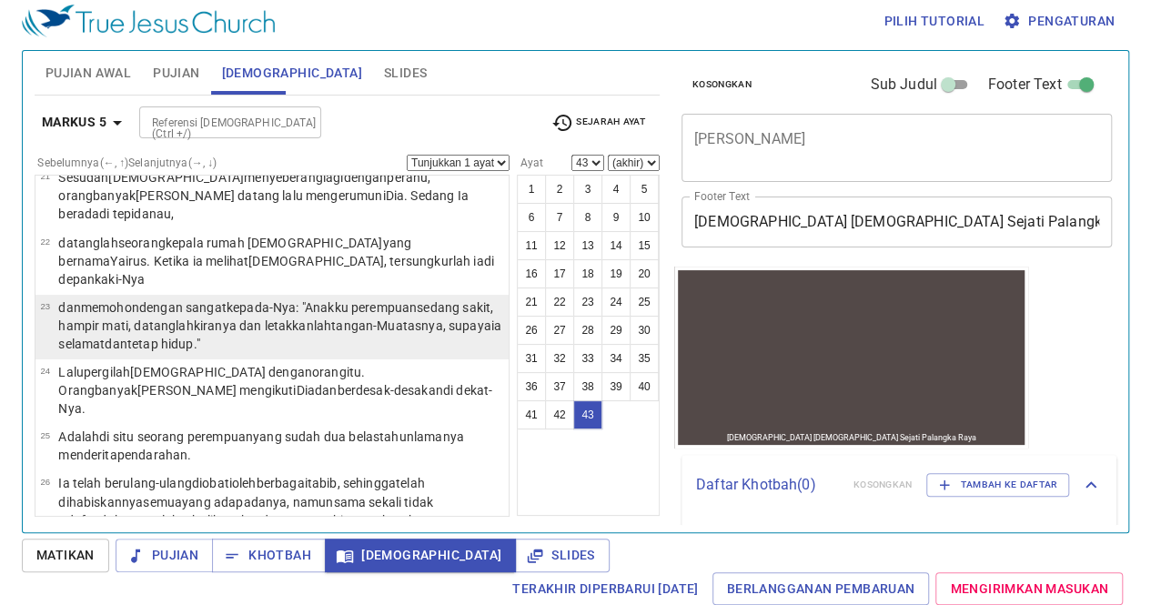
scroll to position [1103, 0]
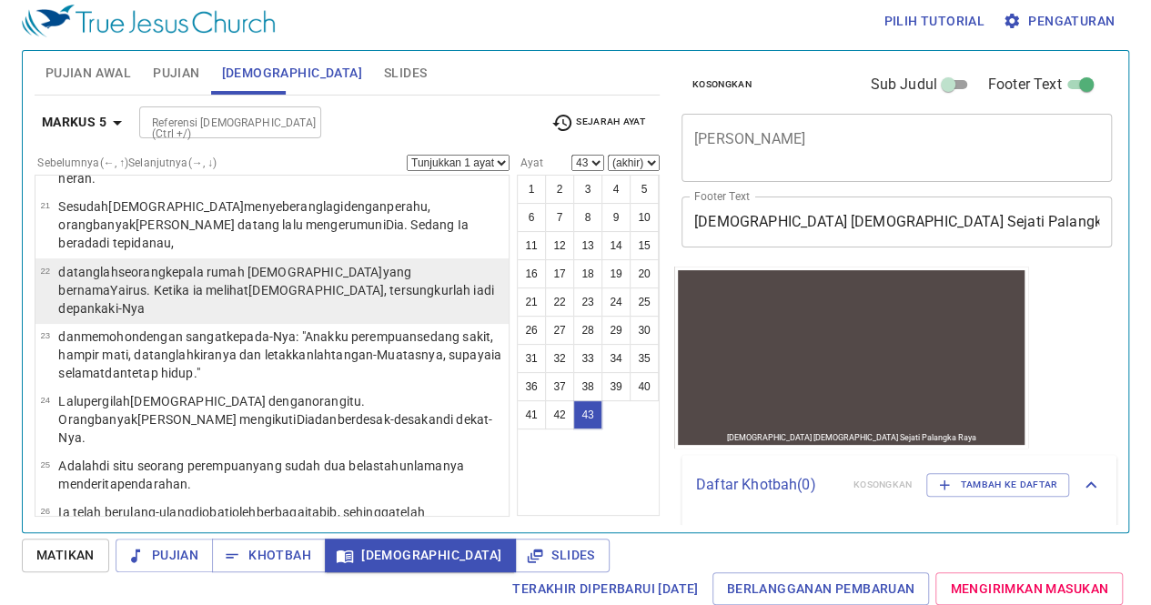
click at [146, 283] on wg846 ", tersungkurlah ia di depan kaki-Nya" at bounding box center [276, 299] width 436 height 33
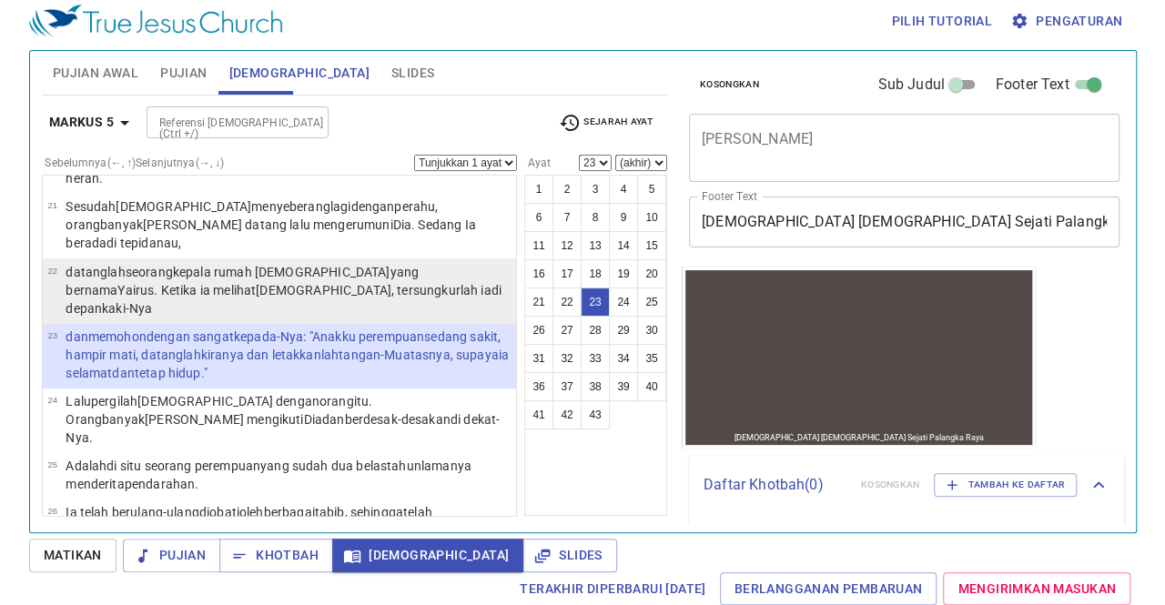
scroll to position [1139, 0]
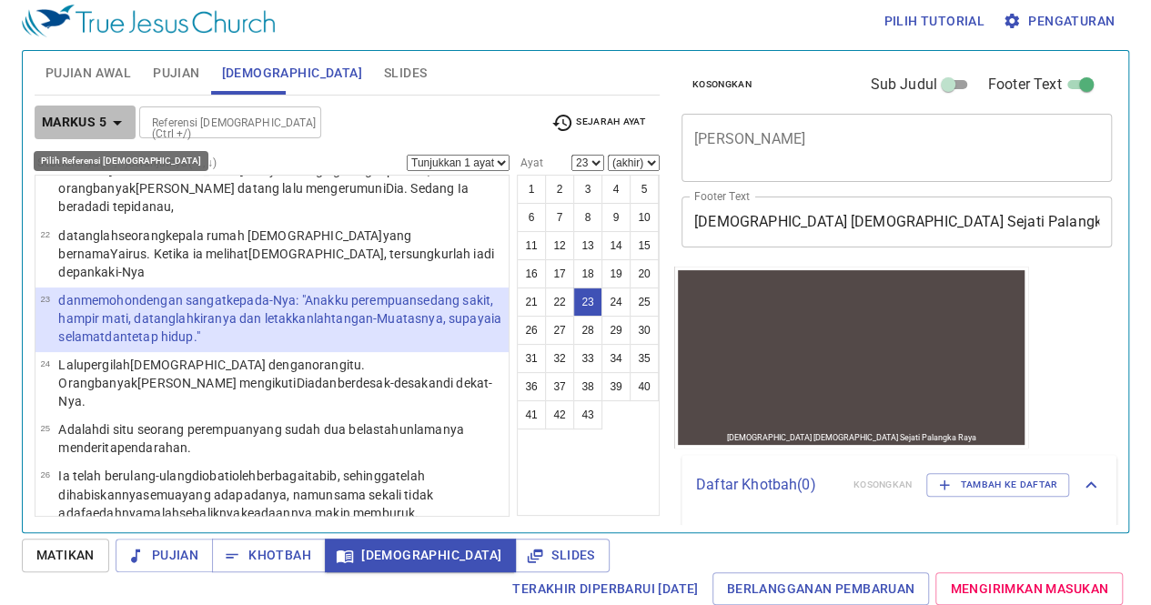
click at [123, 130] on icon "button" at bounding box center [117, 123] width 22 height 22
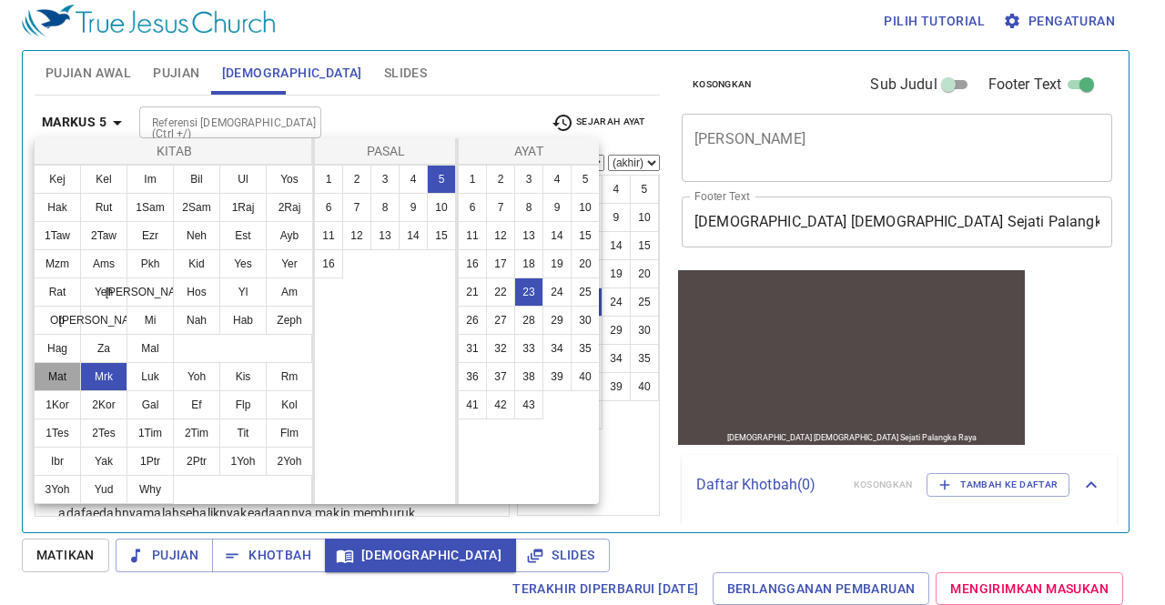
click at [56, 368] on button "Mat" at bounding box center [57, 376] width 47 height 29
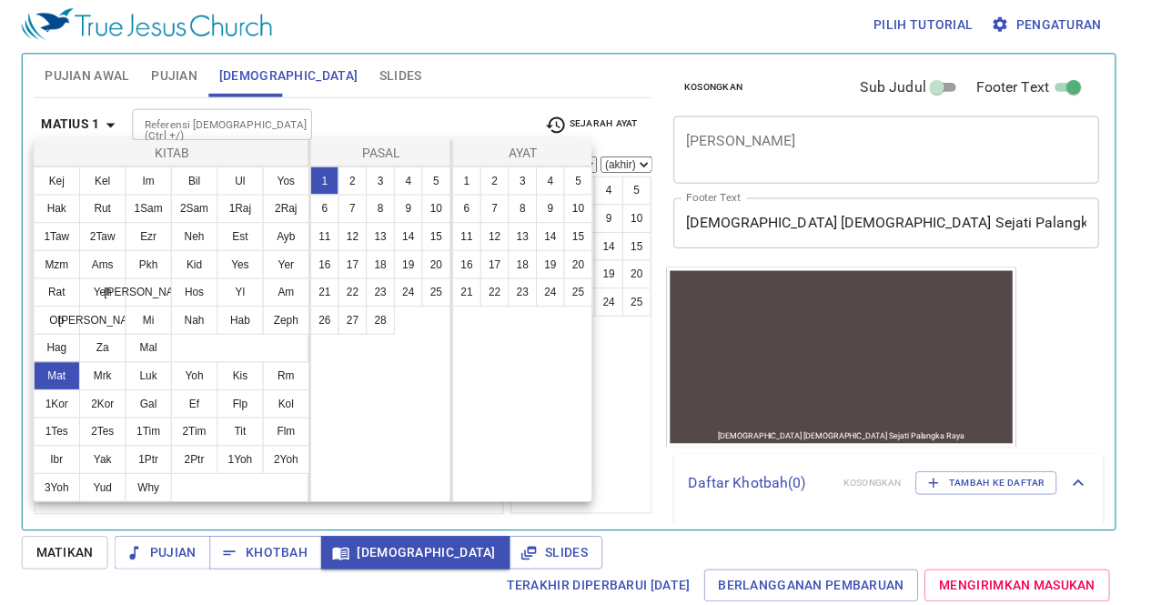
scroll to position [0, 0]
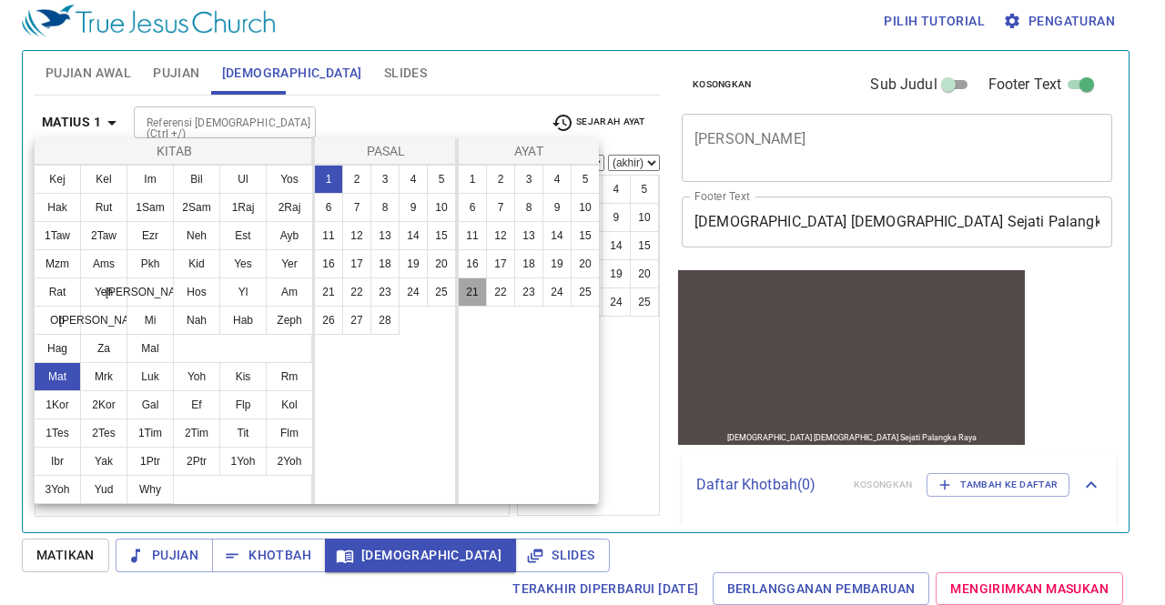
click at [475, 290] on button "21" at bounding box center [472, 292] width 29 height 29
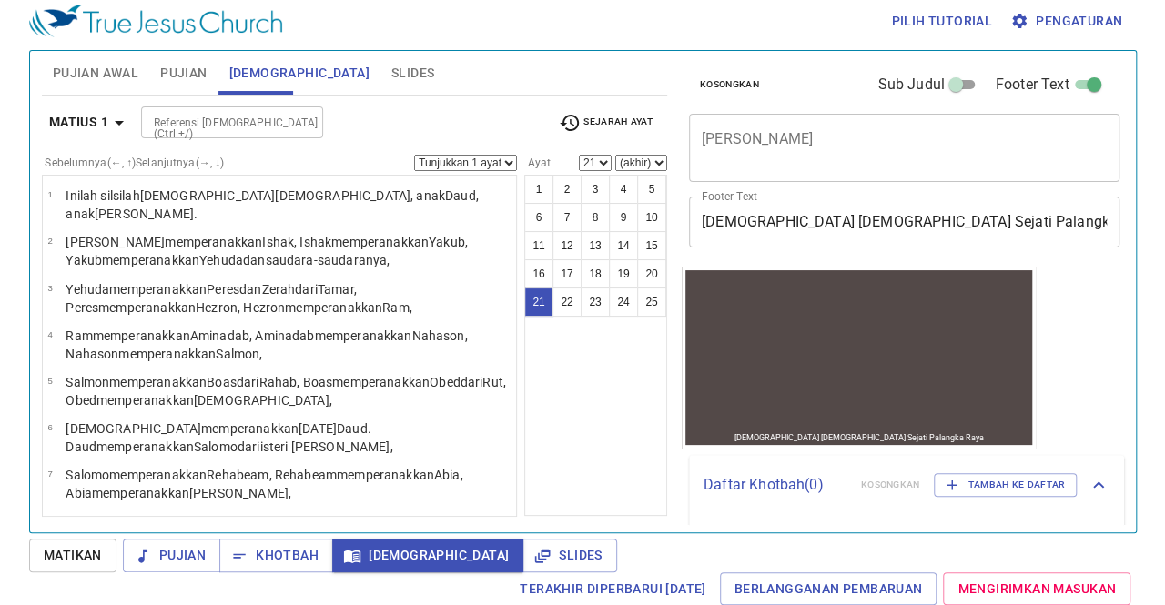
scroll to position [864, 0]
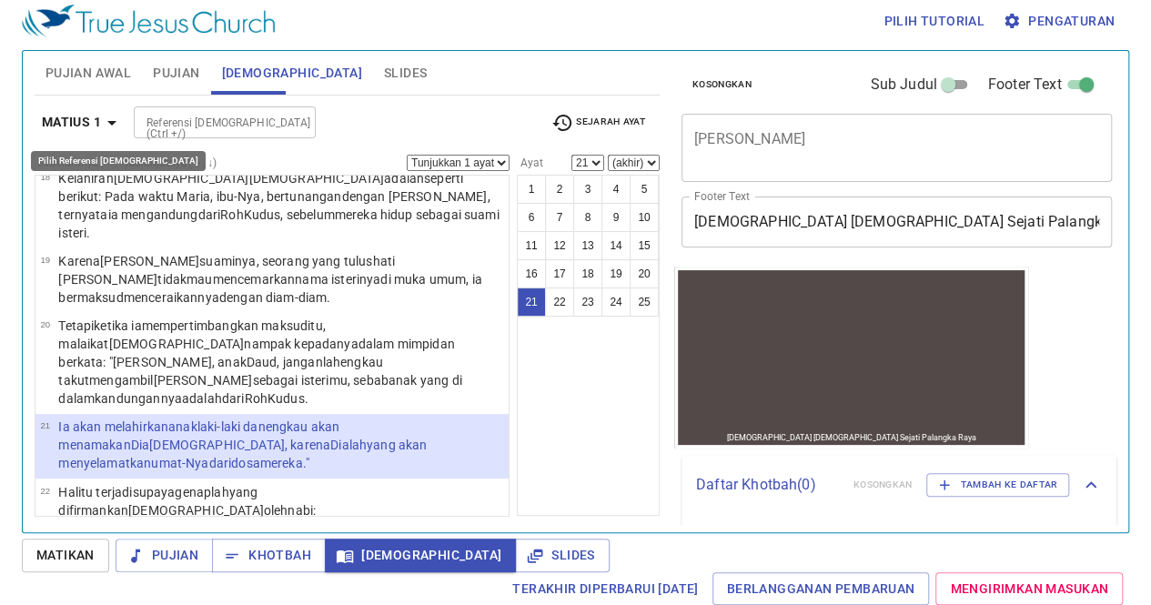
click at [94, 111] on b "Matius 1" at bounding box center [71, 122] width 59 height 23
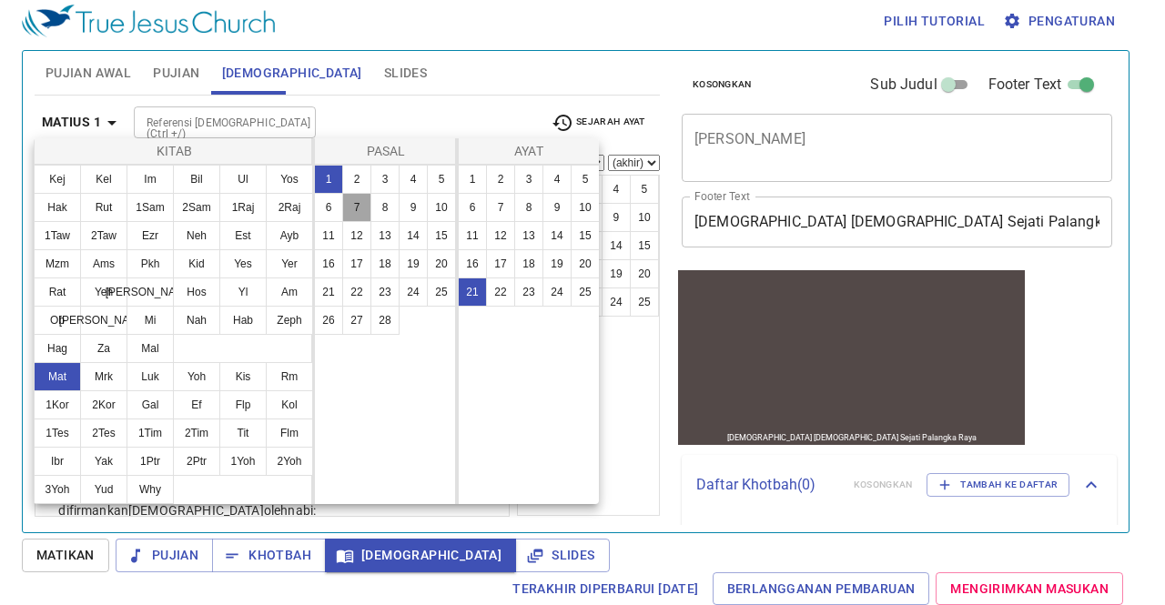
click at [353, 207] on button "7" at bounding box center [356, 207] width 29 height 29
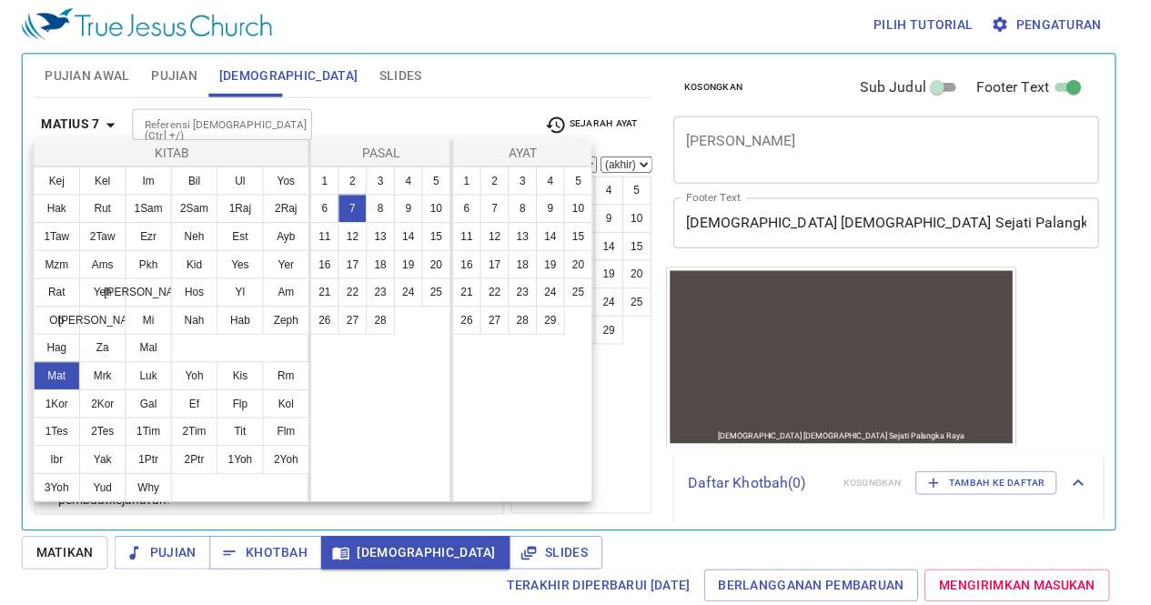
scroll to position [0, 0]
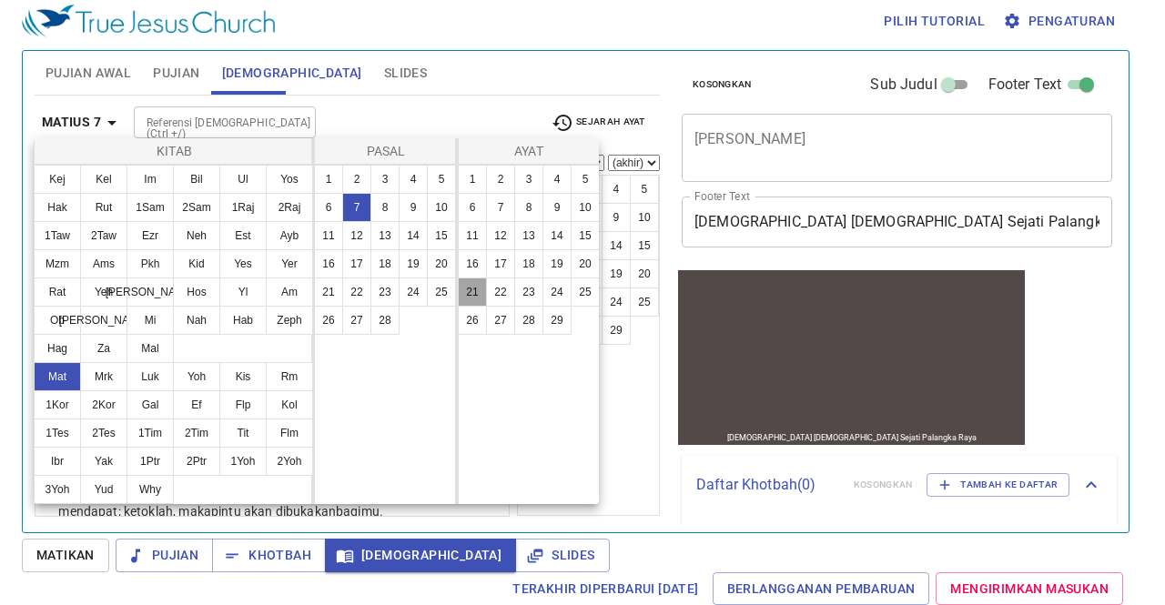
click at [462, 292] on button "21" at bounding box center [472, 292] width 29 height 29
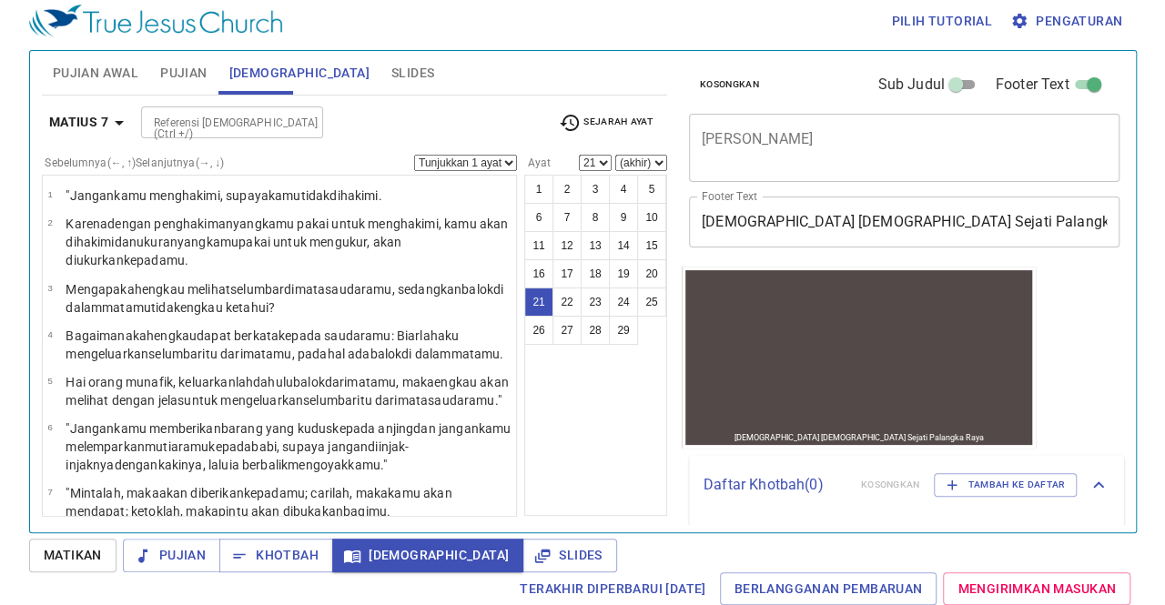
scroll to position [910, 0]
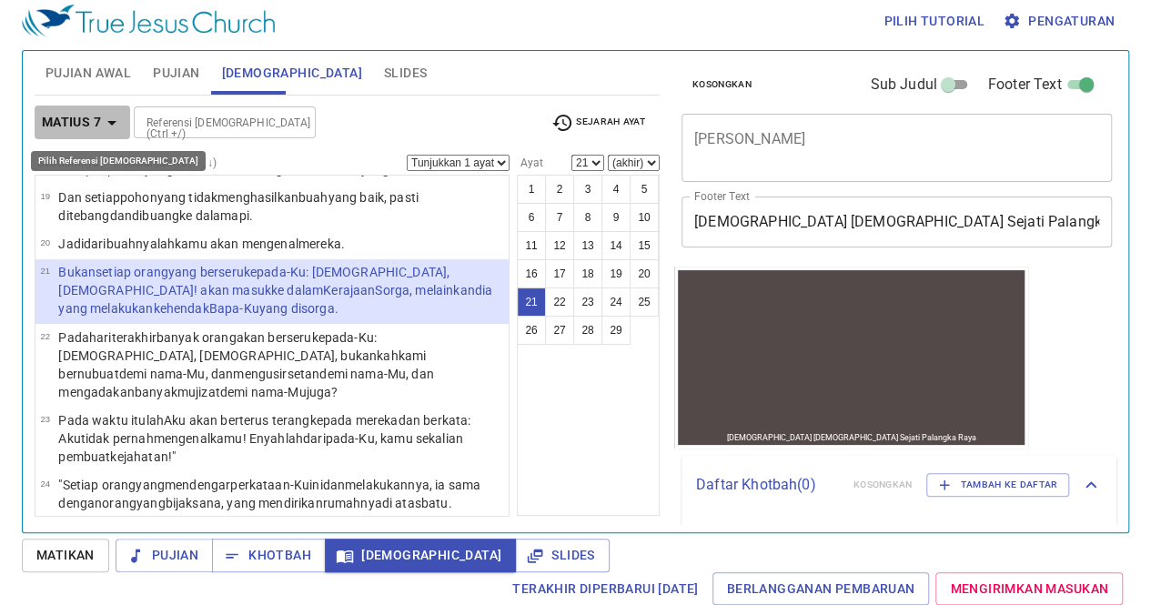
click at [85, 123] on b "Matius 7" at bounding box center [71, 122] width 59 height 23
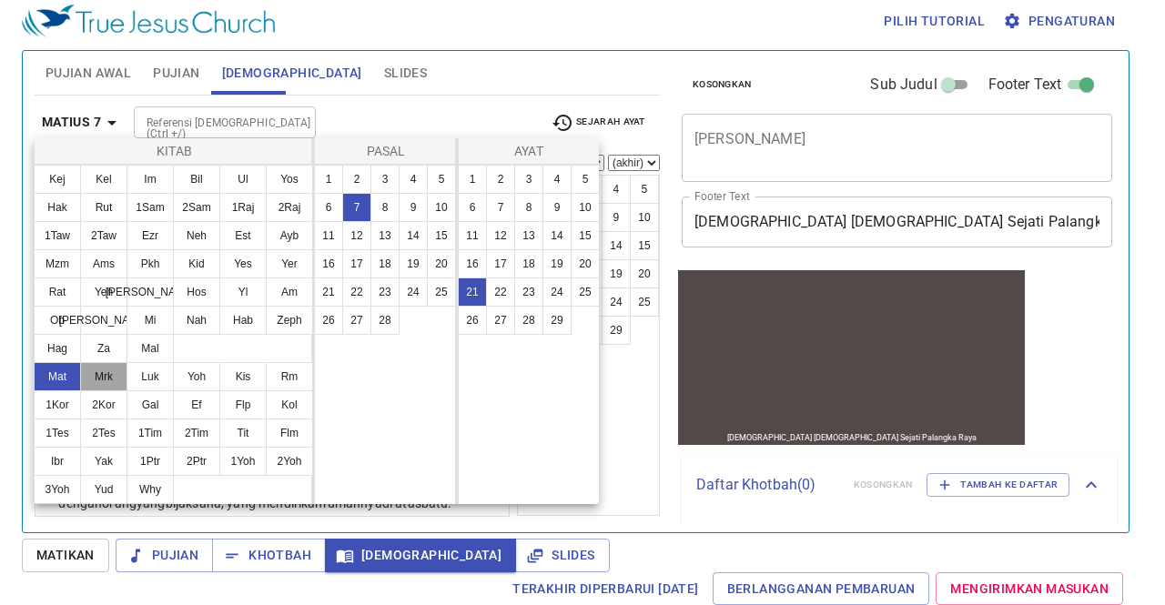
click at [114, 371] on button "Mrk" at bounding box center [103, 376] width 47 height 29
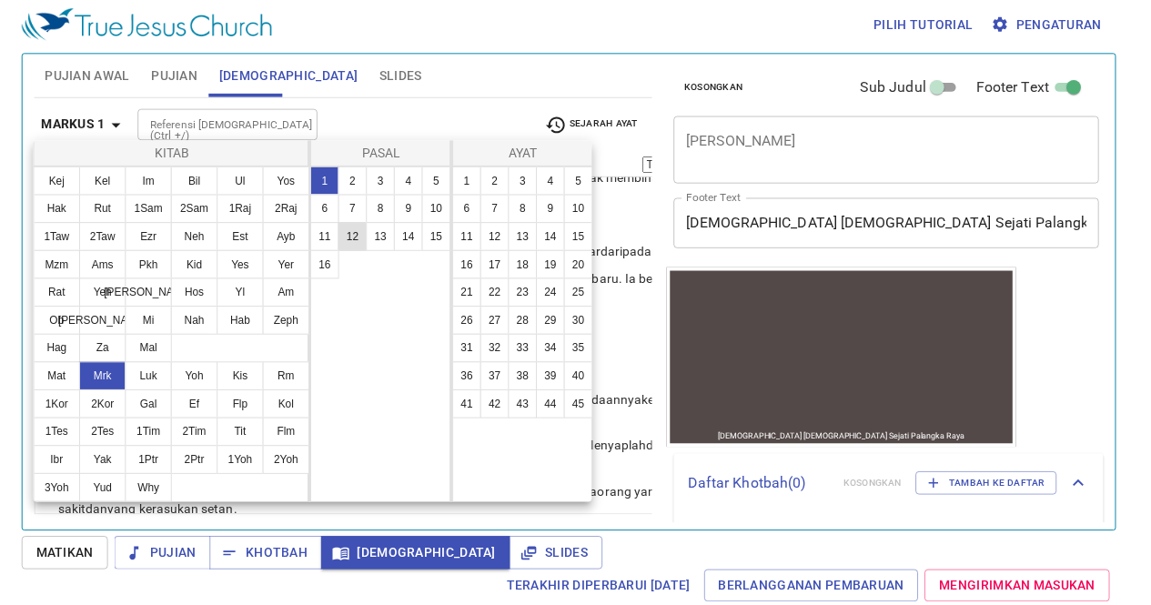
scroll to position [0, 0]
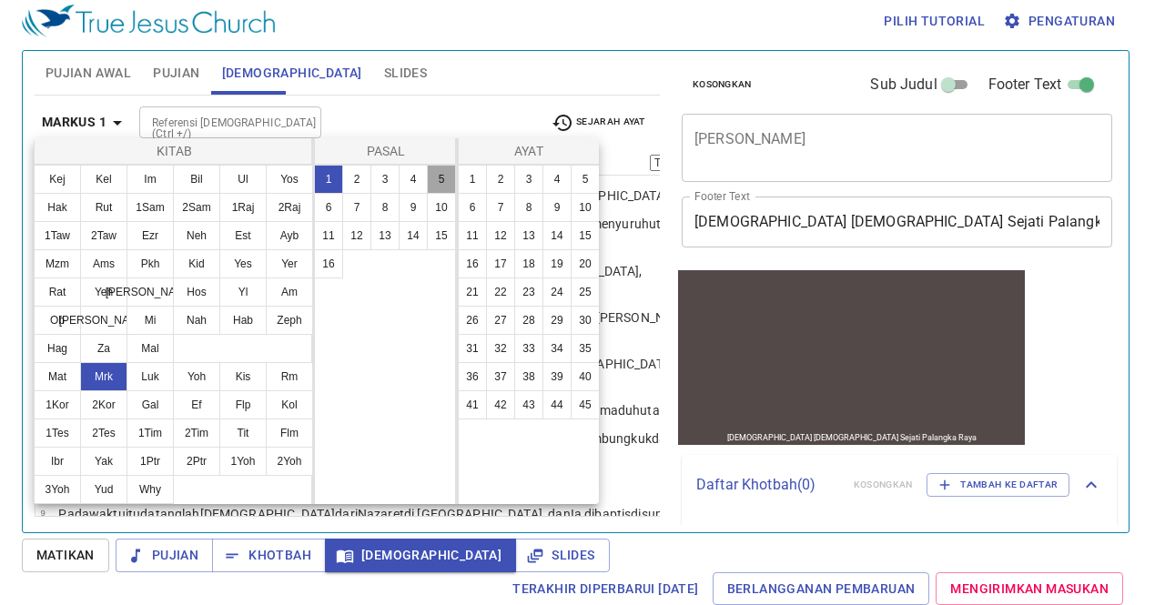
click at [431, 175] on button "5" at bounding box center [441, 179] width 29 height 29
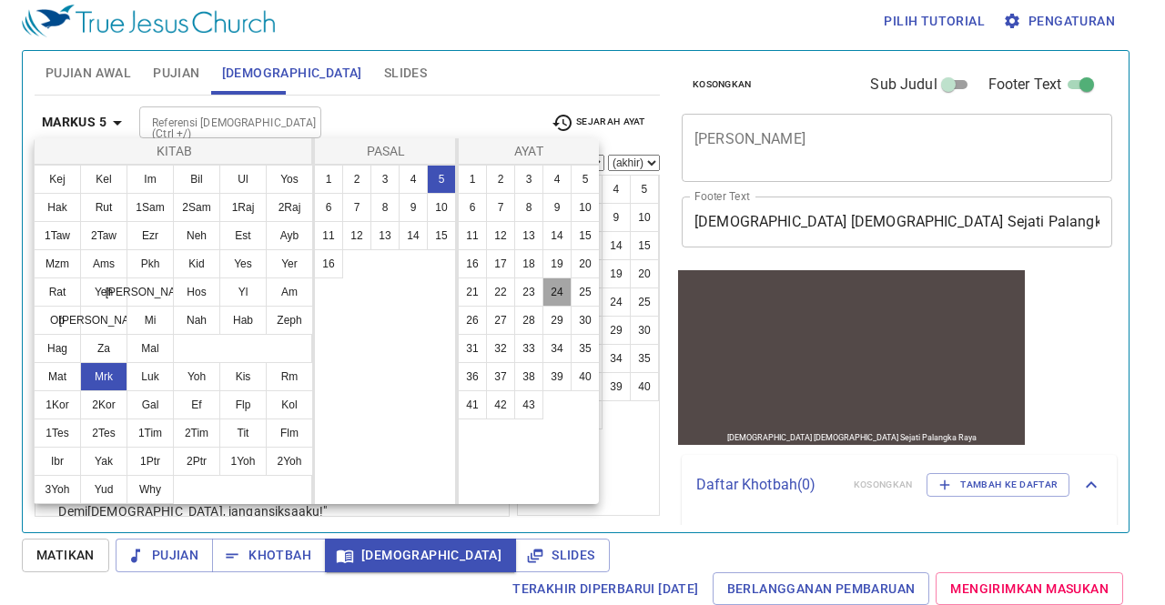
click at [555, 283] on button "24" at bounding box center [556, 292] width 29 height 29
select select "24"
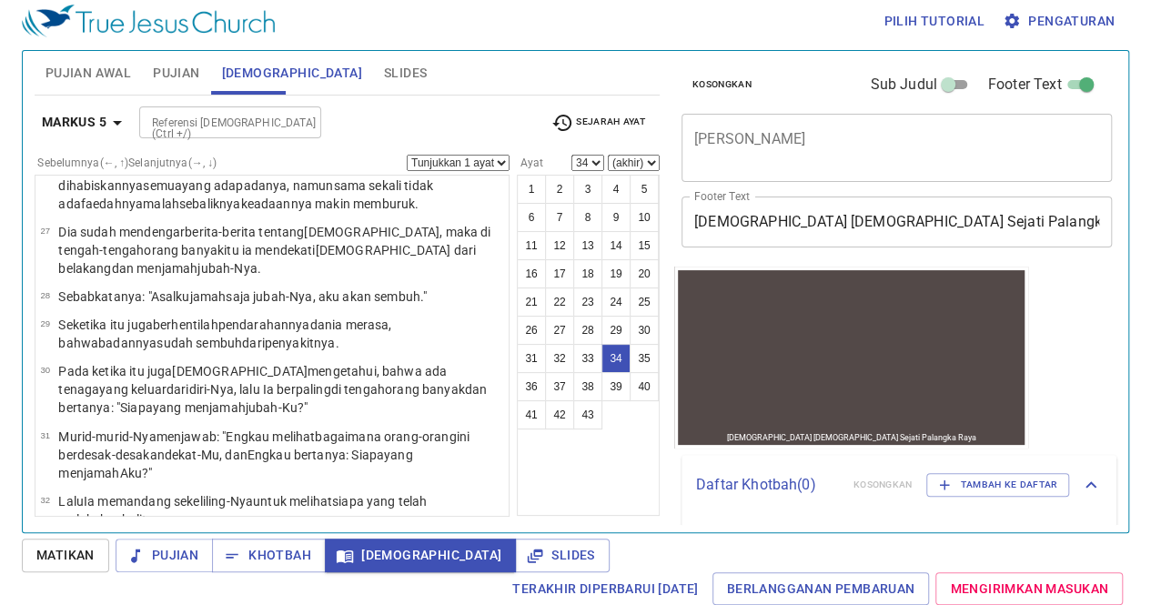
scroll to position [1625, 0]
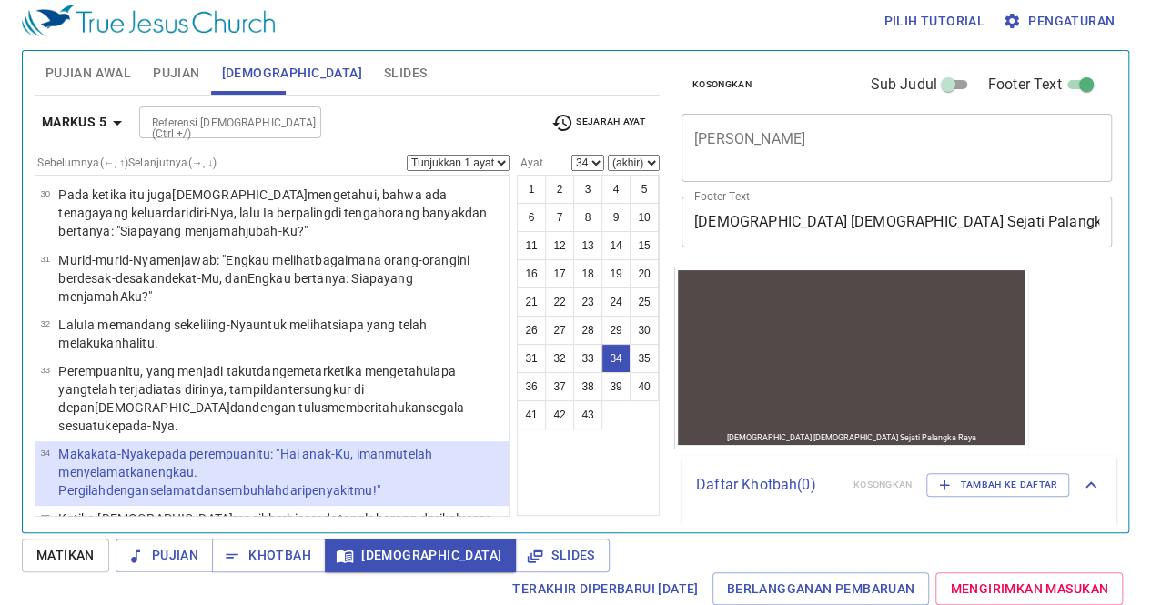
select select "35"
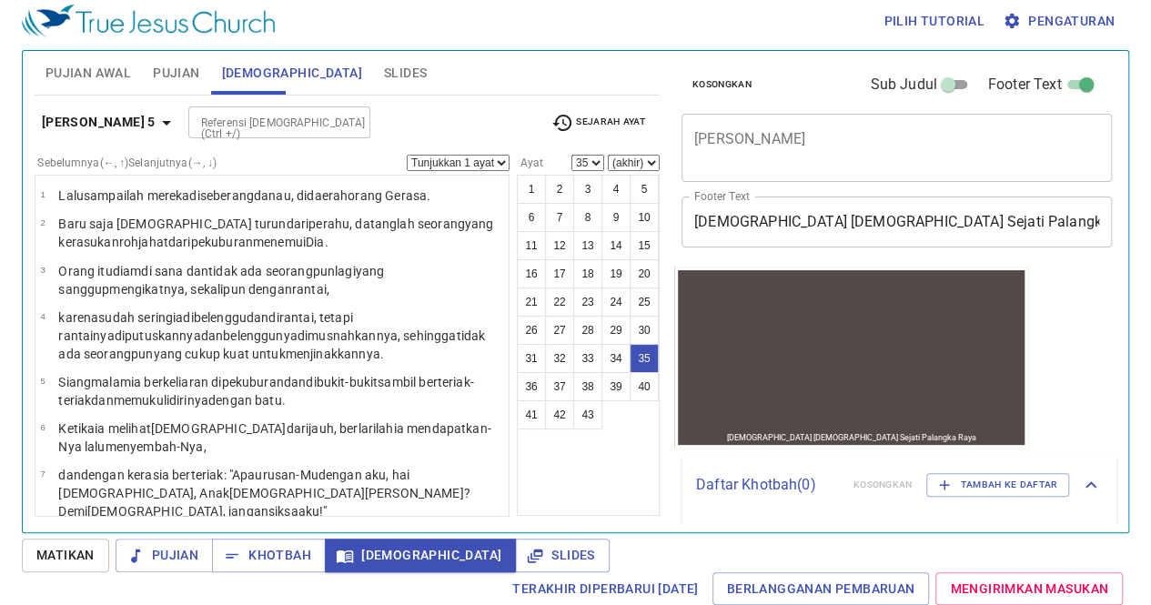
scroll to position [1625, 0]
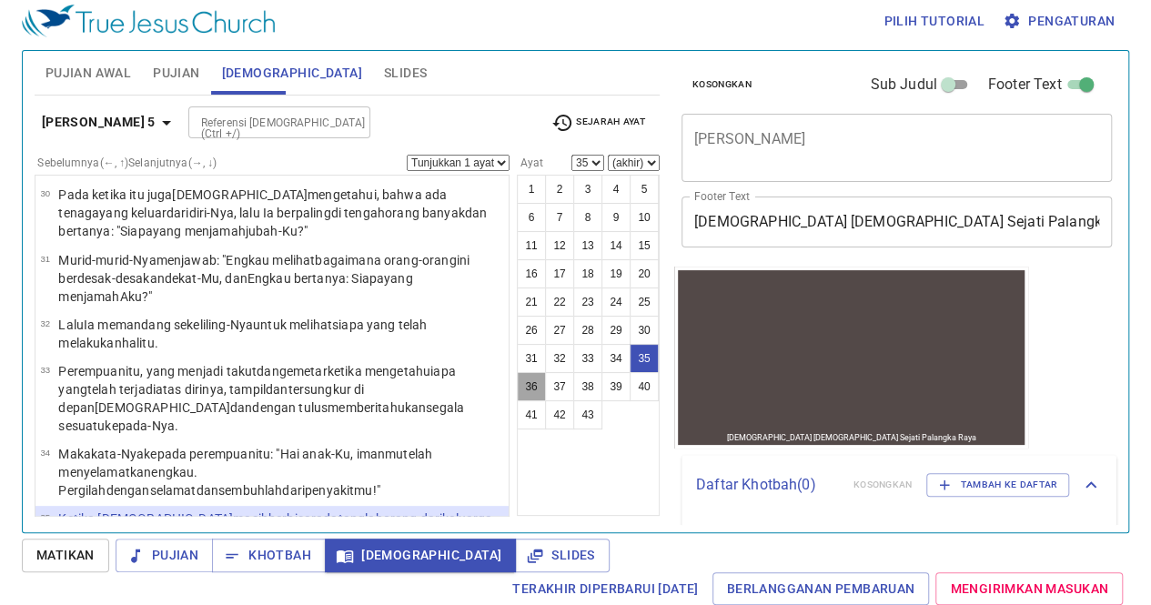
click at [535, 389] on button "36" at bounding box center [531, 386] width 29 height 29
select select "36"
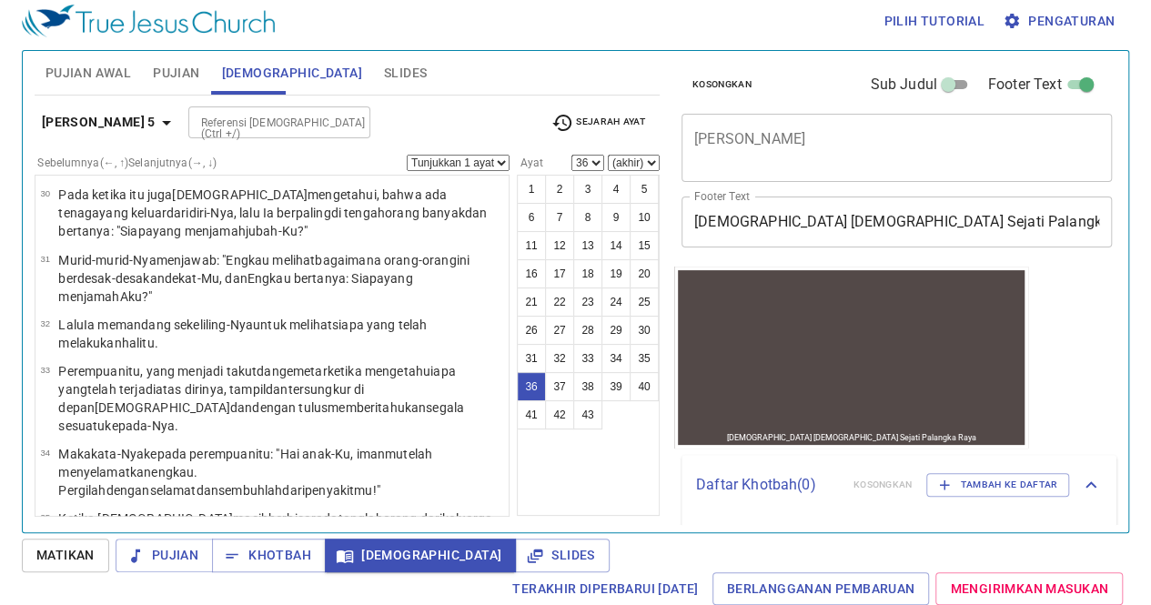
click at [763, 544] on div "Matikan Pujian Khotbah [DEMOGRAPHIC_DATA] Slides Terakhir Diperbarui [DATE] Ber…" at bounding box center [575, 572] width 1107 height 66
click at [384, 75] on span "Slides" at bounding box center [405, 73] width 43 height 23
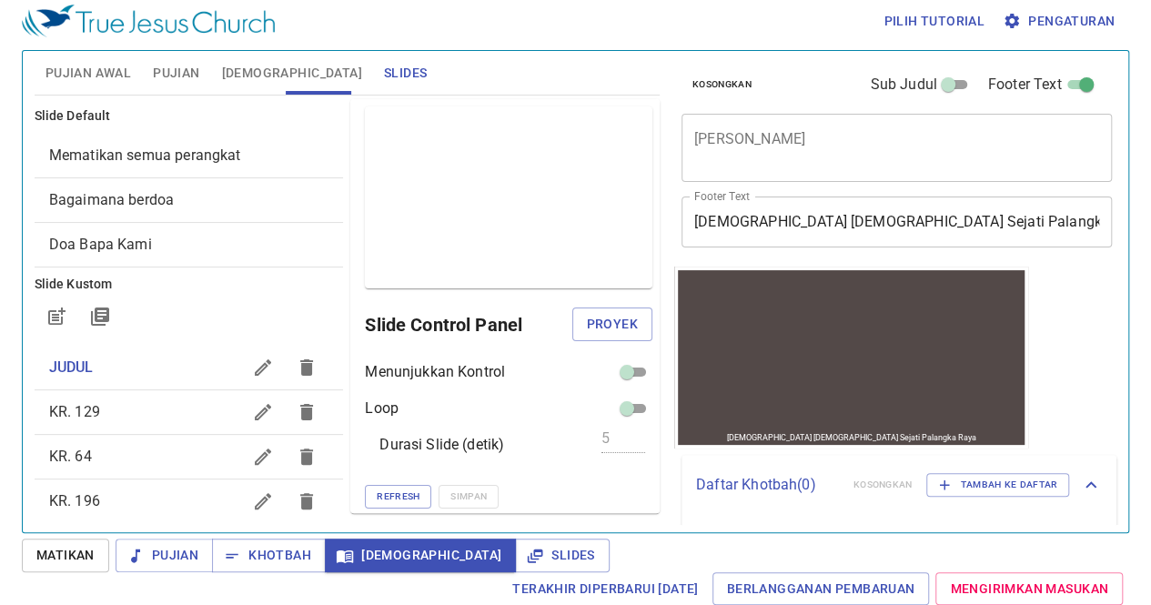
click at [593, 323] on span "Proyek" at bounding box center [612, 324] width 51 height 23
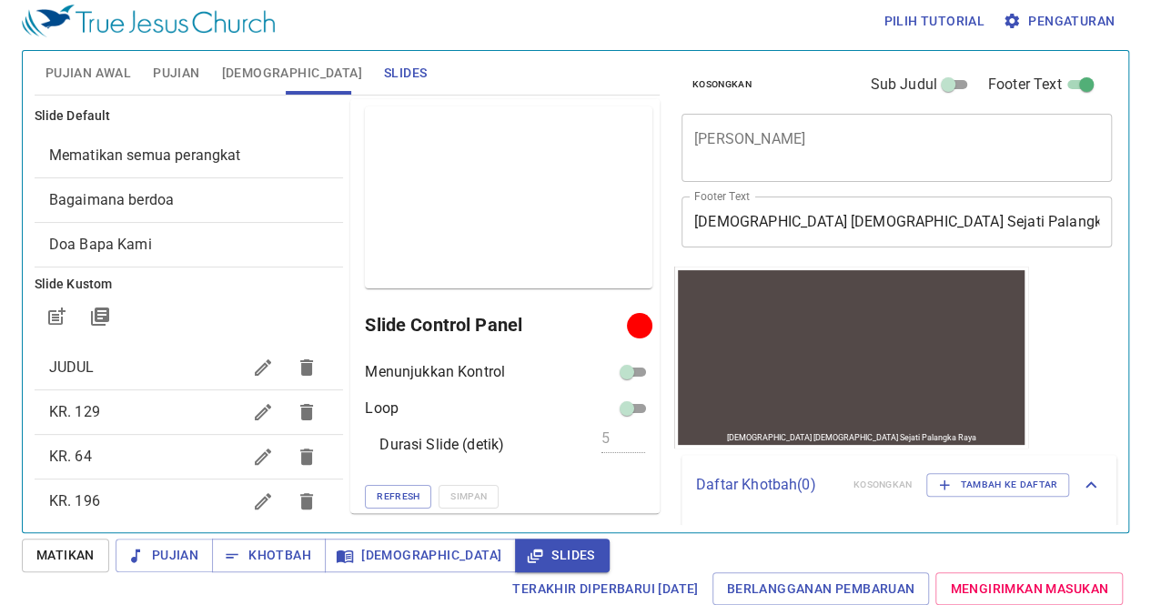
click at [47, 346] on div "JUDUL" at bounding box center [189, 368] width 309 height 44
click at [602, 320] on span "Proyek" at bounding box center [612, 324] width 51 height 23
